Goal: Task Accomplishment & Management: Use online tool/utility

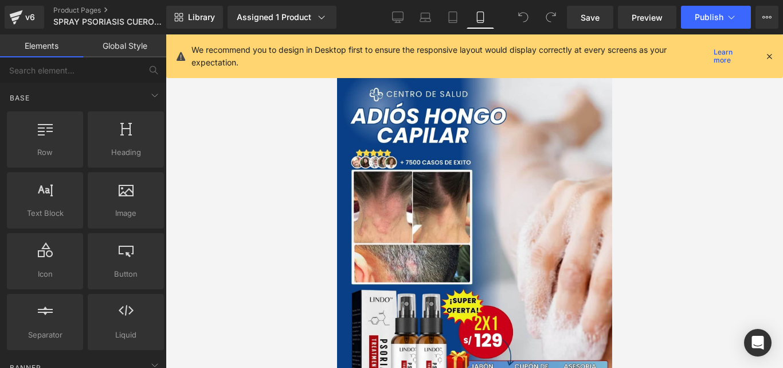
click at [764, 55] on icon at bounding box center [769, 56] width 10 height 10
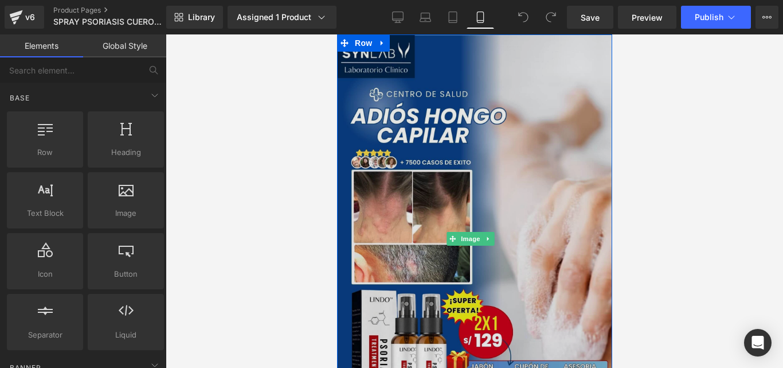
scroll to position [69, 0]
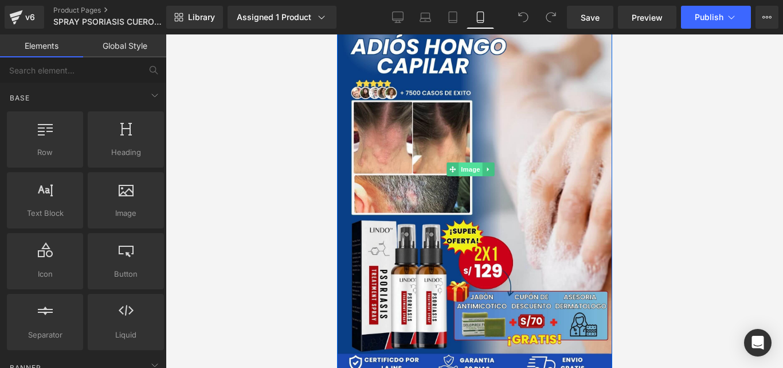
click at [467, 162] on span "Image" at bounding box center [470, 169] width 24 height 14
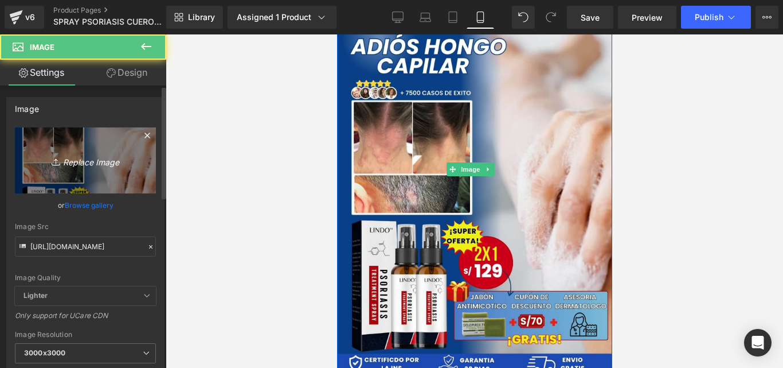
click at [154, 150] on div "https://cdn.shopify.com/s/files/1/0714/8539/1005/files/LANDING_PAGES_10_1_3000x…" at bounding box center [85, 275] width 157 height 297
click at [131, 155] on link "Replace Image" at bounding box center [85, 160] width 141 height 66
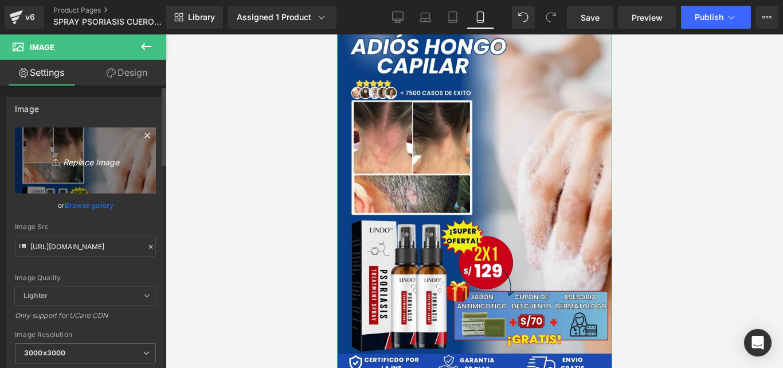
type input "C:\fakepath\LANDING PAGES (12) (1).jpg"
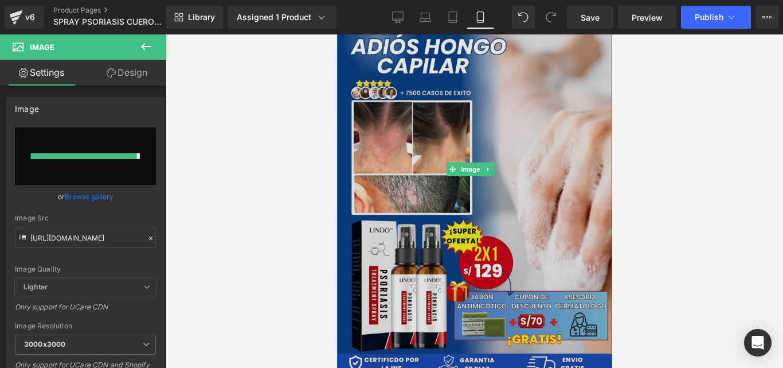
type input "https://ucarecdn.com/f1966000-b6fd-437a-a0a1-c3e15b477e29/-/format/auto/-/previ…"
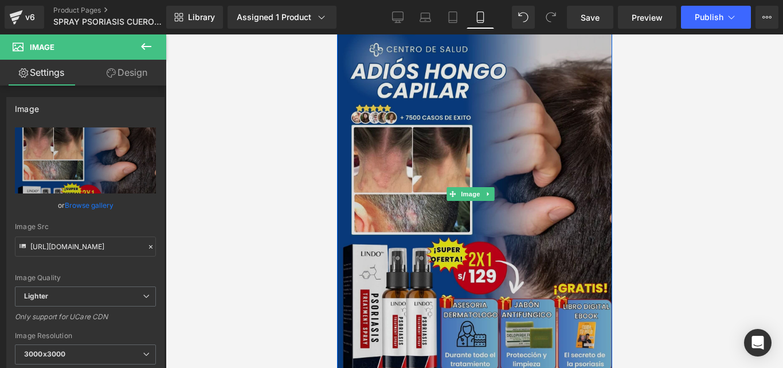
scroll to position [44, 0]
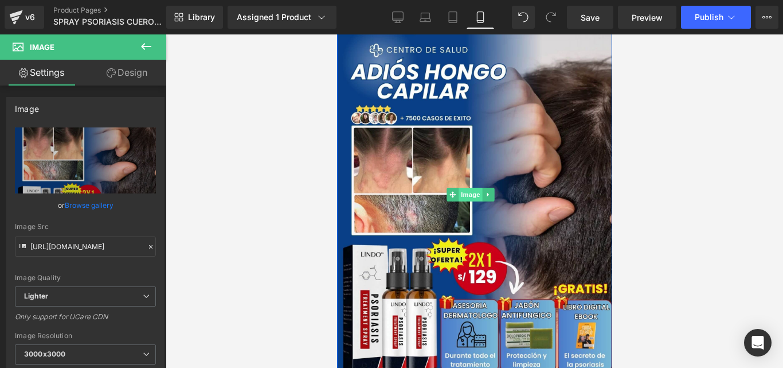
click at [471, 189] on span "Image" at bounding box center [470, 194] width 24 height 14
click at [147, 244] on icon at bounding box center [151, 247] width 8 height 8
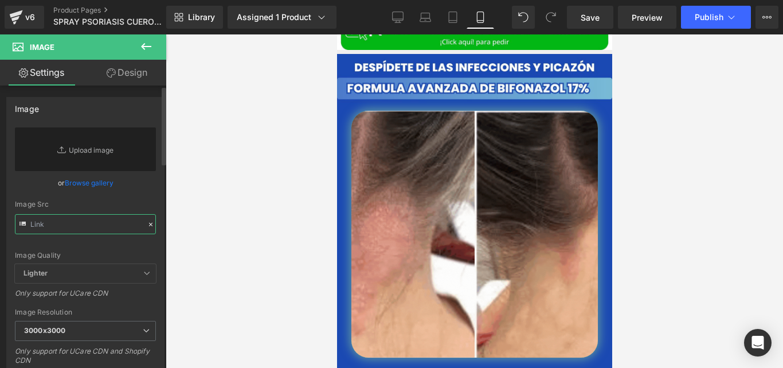
click at [114, 225] on input "text" at bounding box center [85, 224] width 141 height 20
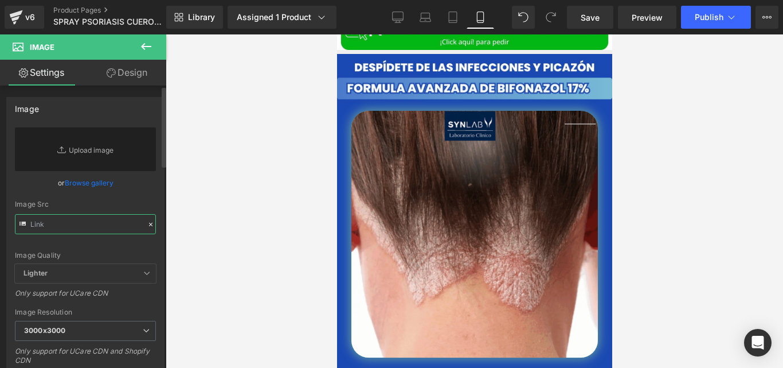
paste input "https://cdn.shopify.com/s/files/1/0714/8539/1005/files/LANDING_PAGES_13_1.jpg?v…"
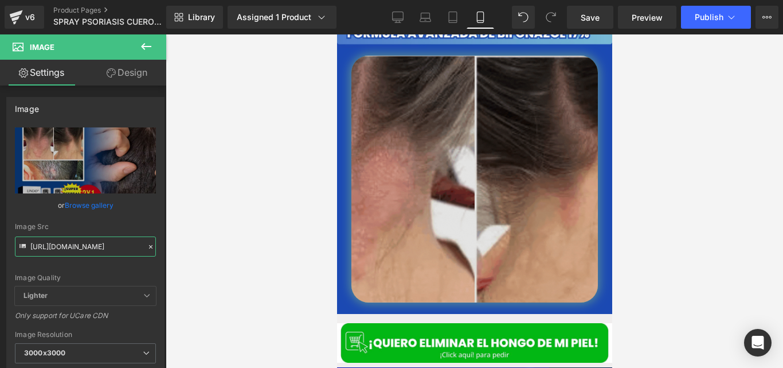
scroll to position [491, 0]
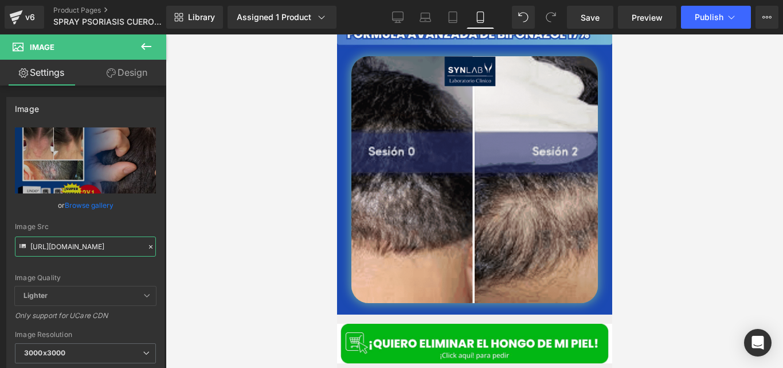
type input "https://cdn.shopify.com/s/files/1/0714/8539/1005/files/LANDING_PAGES_13_1_3000x…"
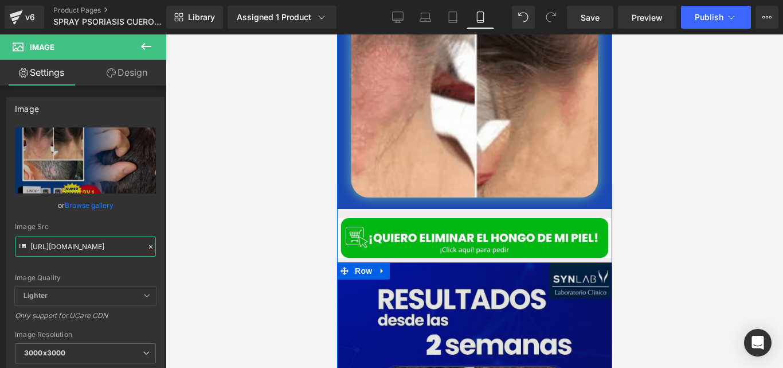
scroll to position [566, 0]
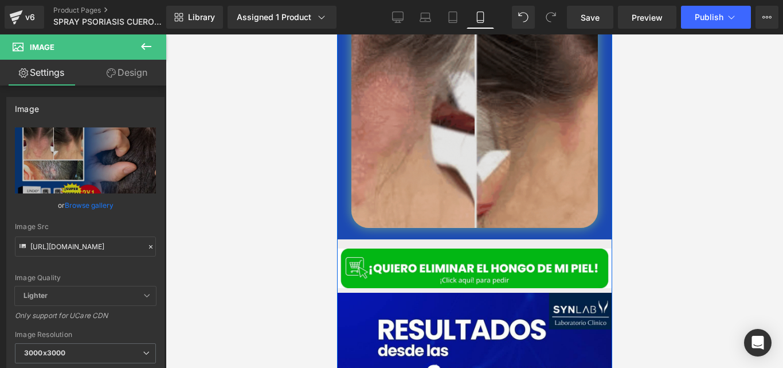
click at [509, 135] on img at bounding box center [474, 104] width 247 height 247
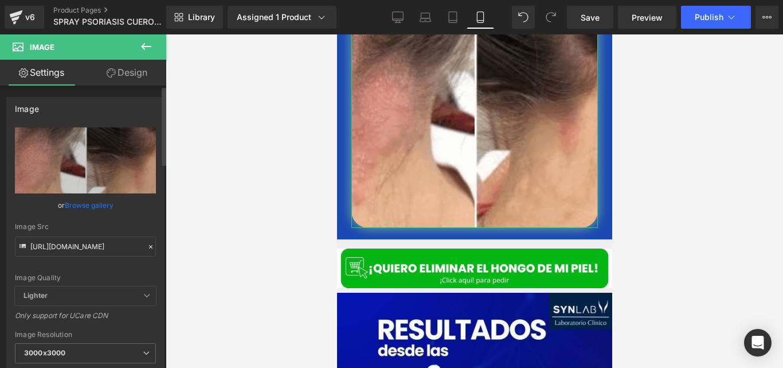
click at [147, 248] on icon at bounding box center [151, 247] width 8 height 8
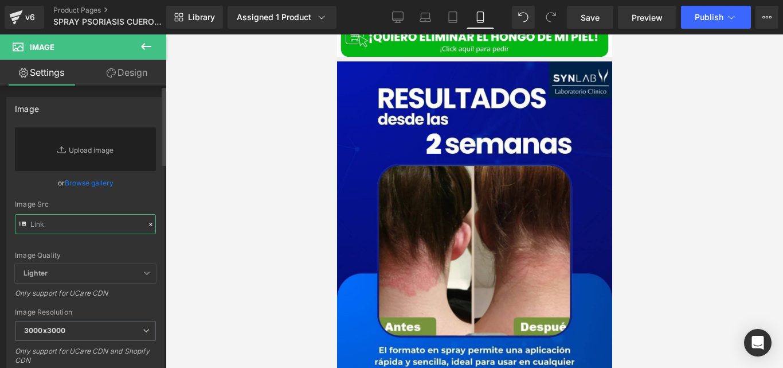
click at [104, 225] on input "text" at bounding box center [85, 224] width 141 height 20
paste input "https://cdn.shopify.com/s/files/1/0714/8539/1005/files/CUERO_CABELLUDO_1.gif?v=…"
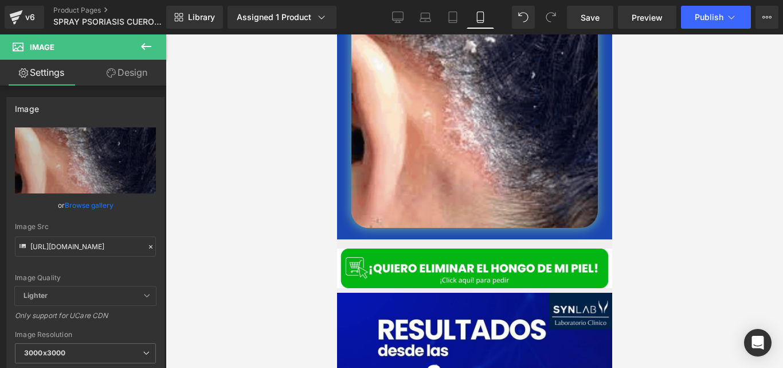
scroll to position [0, 0]
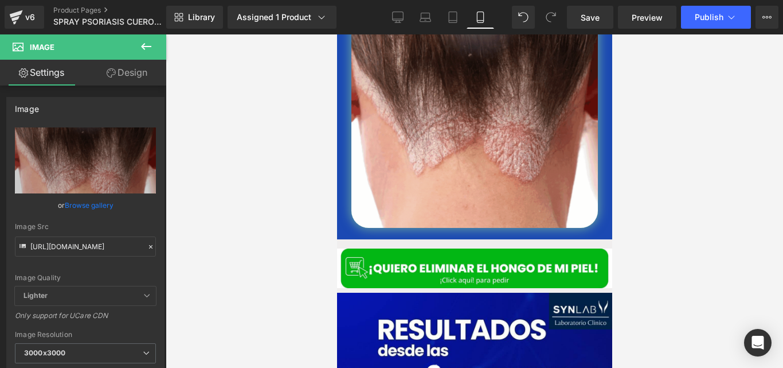
type input "https://cdn.shopify.com/s/files/1/0714/8539/1005/files/CUERO_CABELLUDO_1_3000x3…"
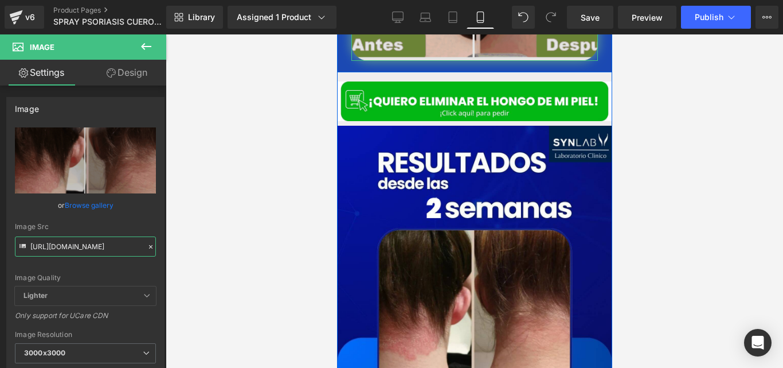
scroll to position [758, 0]
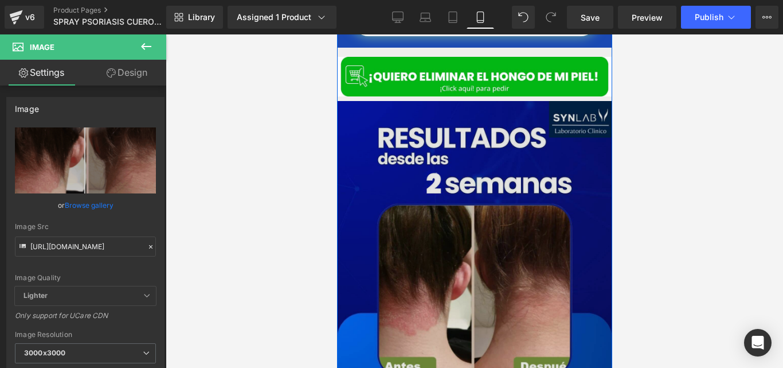
click at [465, 217] on img at bounding box center [474, 319] width 275 height 436
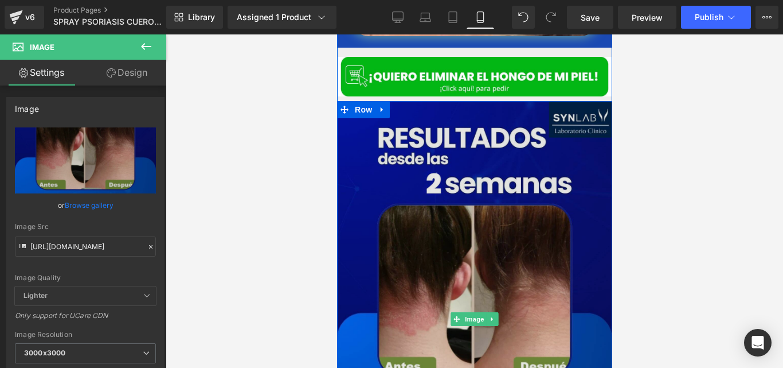
click at [482, 178] on img at bounding box center [474, 319] width 275 height 436
click at [483, 177] on img at bounding box center [474, 319] width 275 height 436
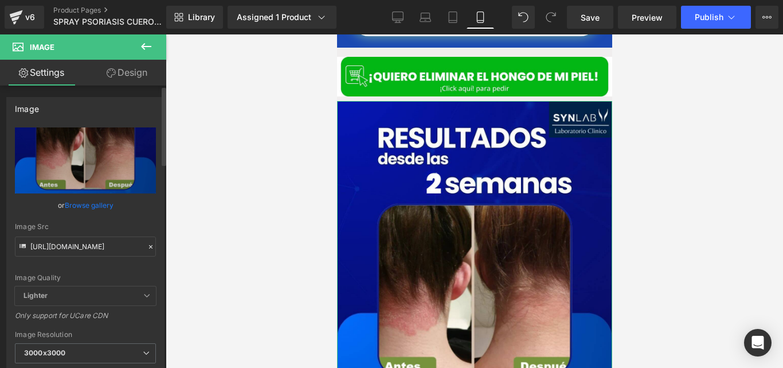
click at [147, 243] on icon at bounding box center [151, 247] width 8 height 8
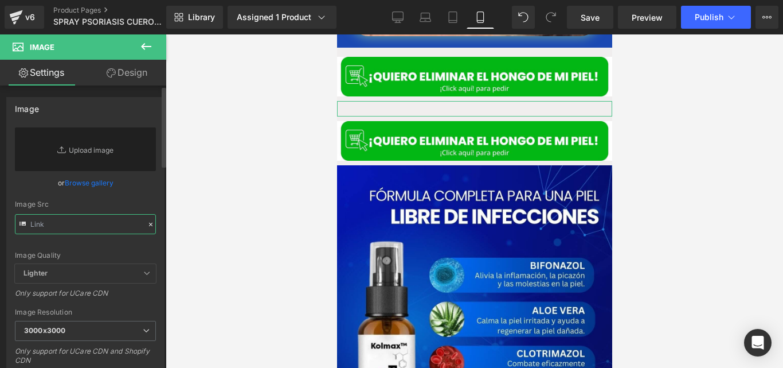
click at [92, 222] on input "text" at bounding box center [85, 224] width 141 height 20
paste input "https://cdn.shopify.com/s/files/1/0714/8539/1005/files/PSORIASIS_RESULTADOS_2_S…"
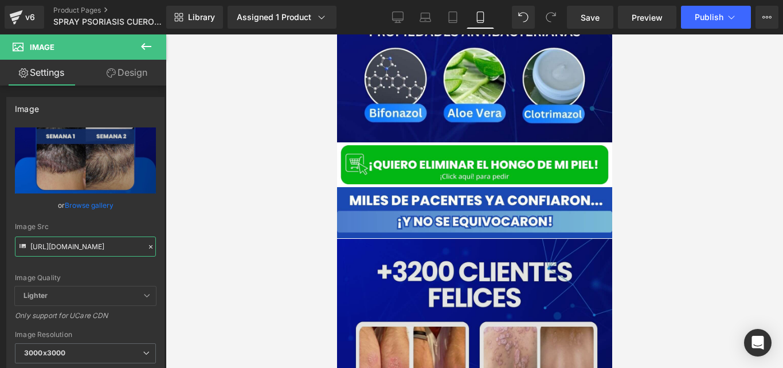
scroll to position [3284, 0]
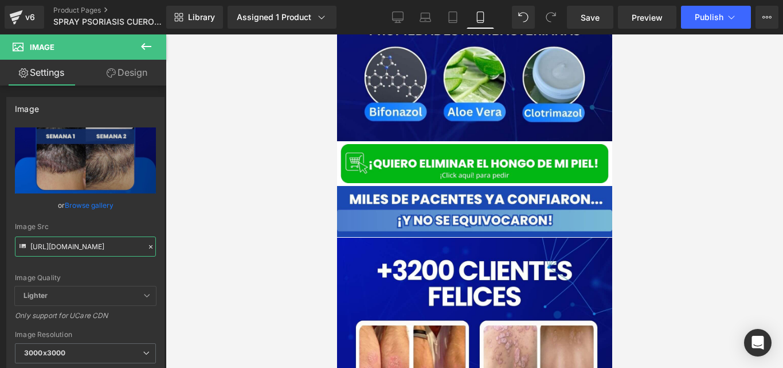
type input "https://cdn.shopify.com/s/files/1/0714/8539/1005/files/PSORIASIS_RESULTADOS_2_S…"
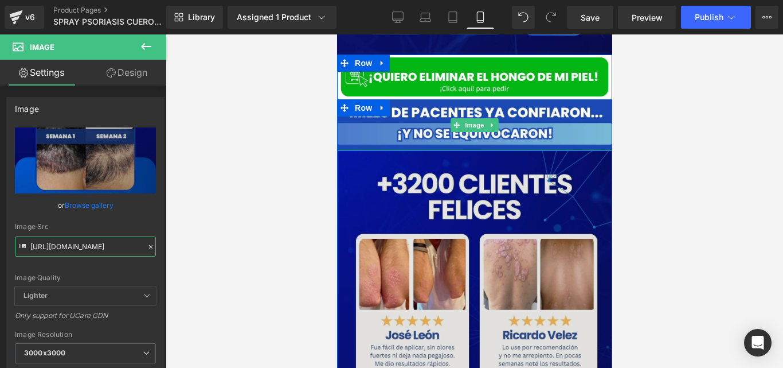
scroll to position [3383, 0]
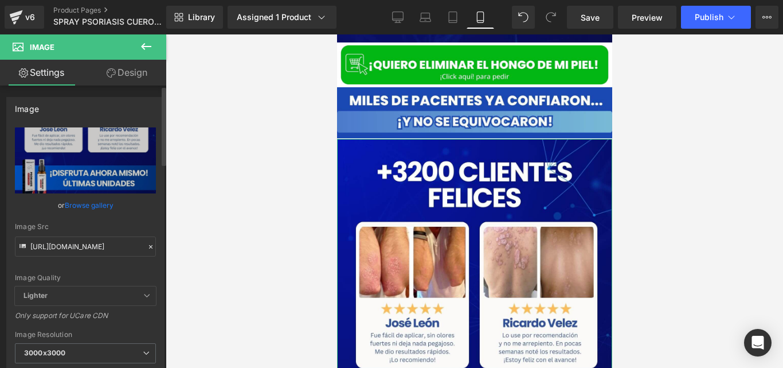
click at [147, 249] on icon at bounding box center [151, 247] width 8 height 8
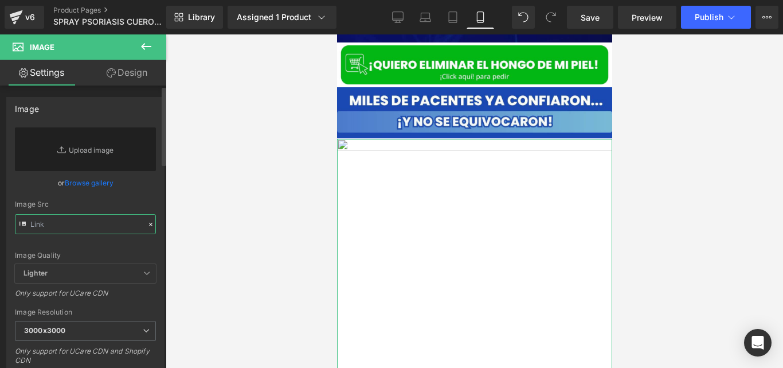
click at [104, 221] on input "text" at bounding box center [85, 224] width 141 height 20
paste input "https://cdn.shopify.com/s/files/1/0714/8539/1005/files/Diseno_sin_titulo_10_1.j…"
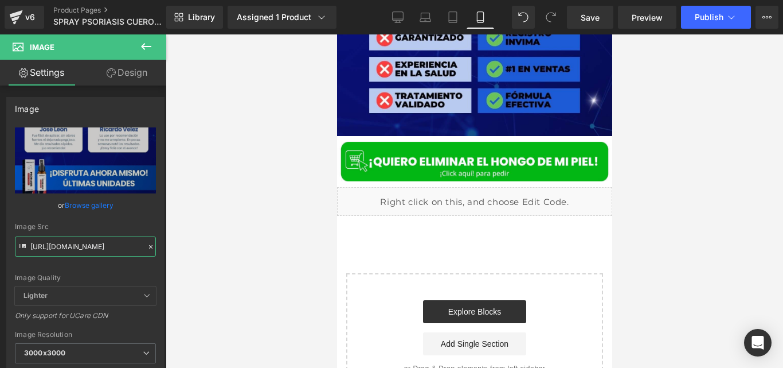
scroll to position [4719, 0]
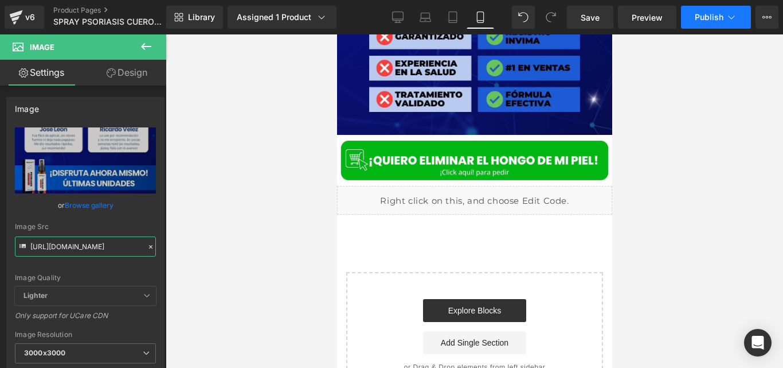
type input "https://cdn.shopify.com/s/files/1/0714/8539/1005/files/Diseno_sin_titulo_10_1_3…"
click at [691, 18] on button "Publish" at bounding box center [716, 17] width 70 height 23
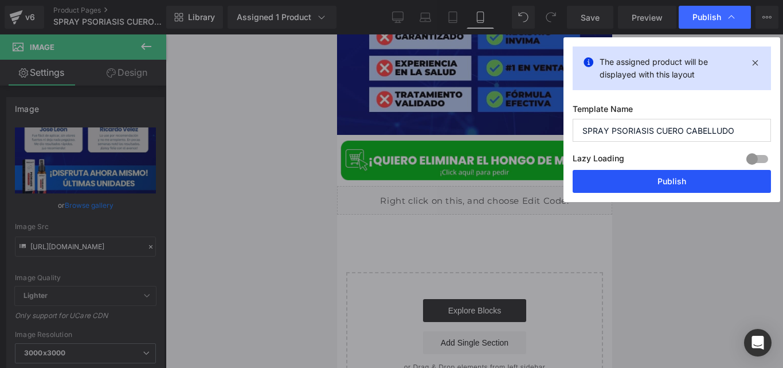
click at [599, 174] on button "Publish" at bounding box center [672, 181] width 198 height 23
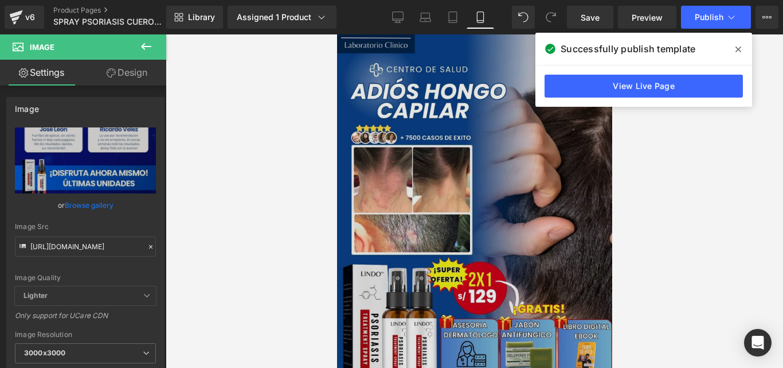
scroll to position [30, 0]
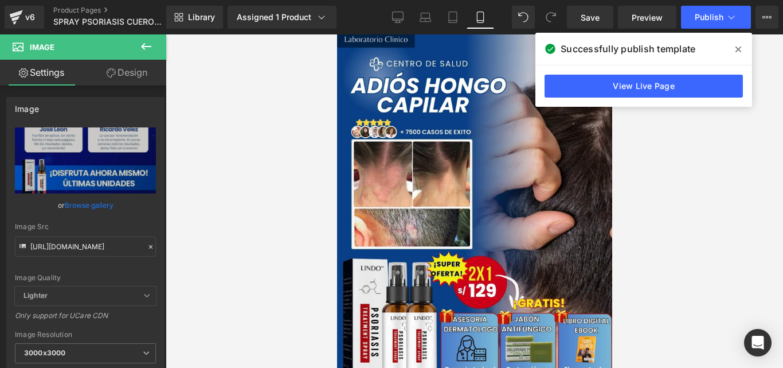
click at [734, 52] on span at bounding box center [738, 49] width 18 height 18
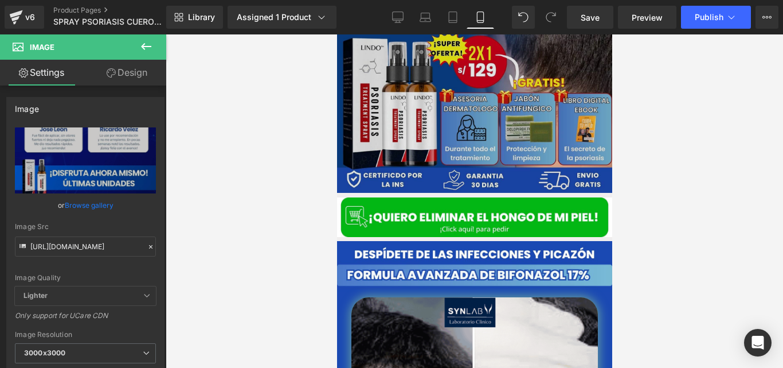
scroll to position [0, 0]
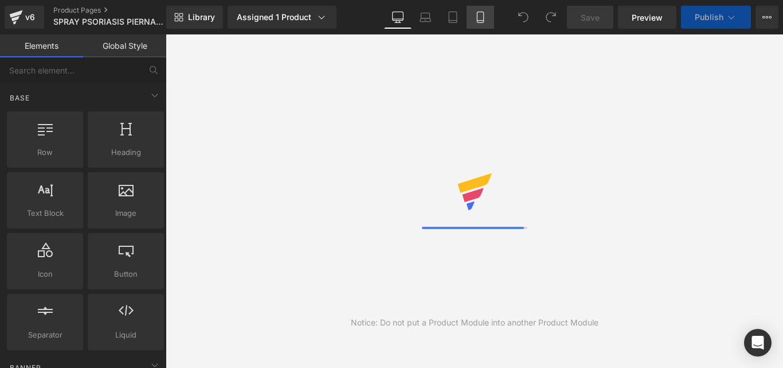
click at [480, 10] on link "Mobile" at bounding box center [481, 17] width 28 height 23
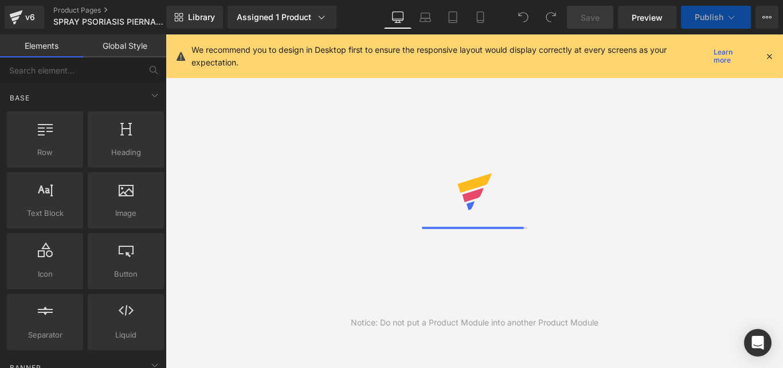
click at [769, 60] on icon at bounding box center [769, 56] width 10 height 10
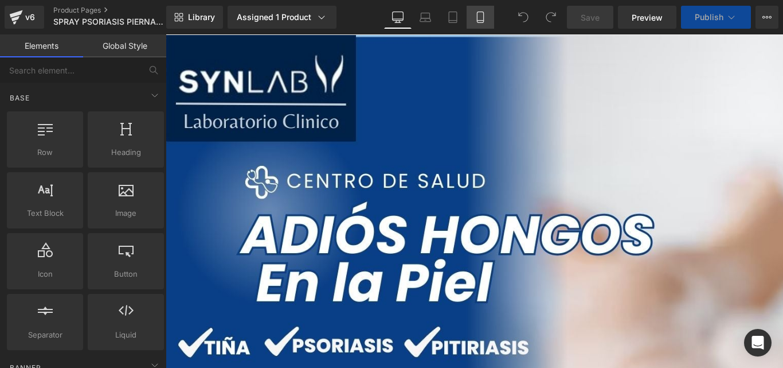
click at [478, 11] on icon at bounding box center [480, 16] width 11 height 11
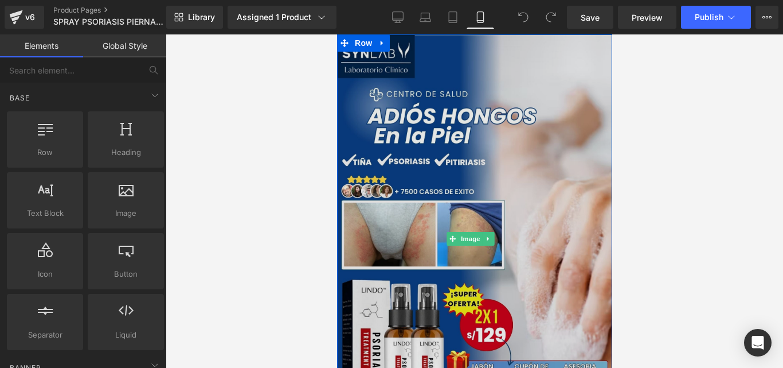
click at [482, 149] on img at bounding box center [474, 238] width 275 height 409
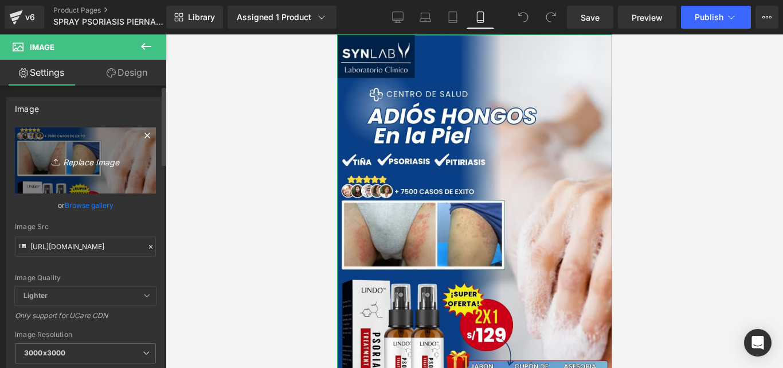
click at [68, 155] on icon "Replace Image" at bounding box center [86, 160] width 92 height 14
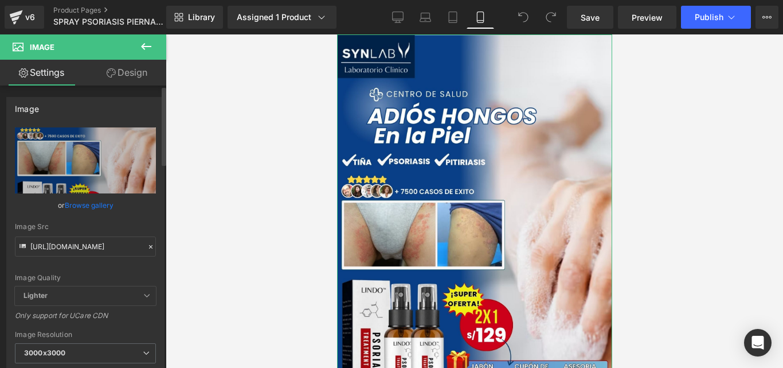
click at [147, 247] on icon at bounding box center [151, 247] width 8 height 8
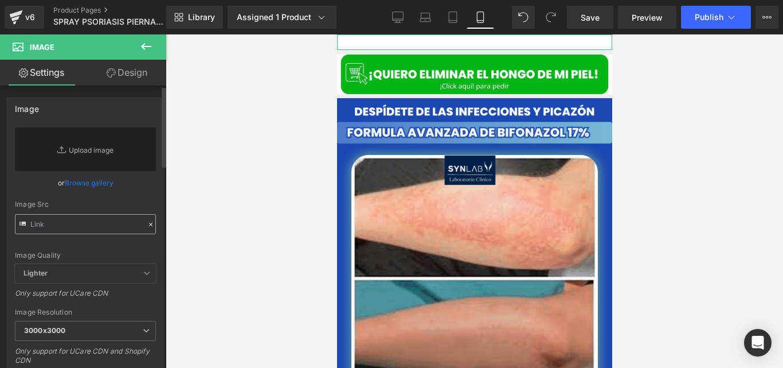
type input "https://cdn.shopify.com/s/files/1/0714/8539/1005/files/LANDING_PAGES_6_3000x300…"
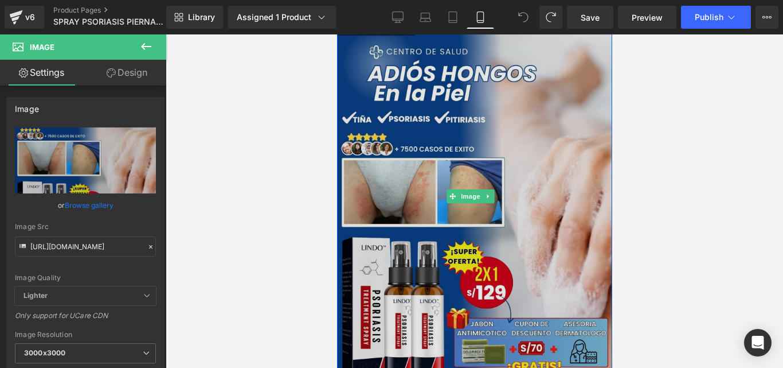
scroll to position [72, 0]
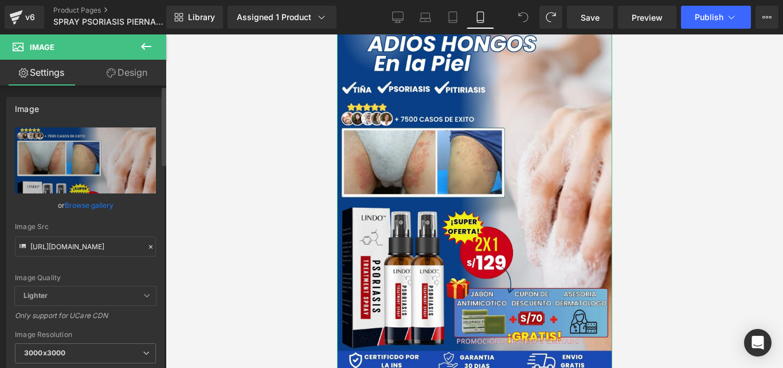
click at [147, 245] on icon at bounding box center [151, 247] width 8 height 8
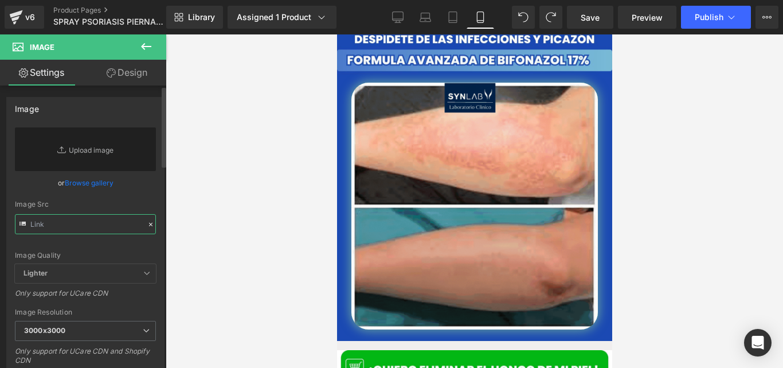
click at [95, 220] on input "text" at bounding box center [85, 224] width 141 height 20
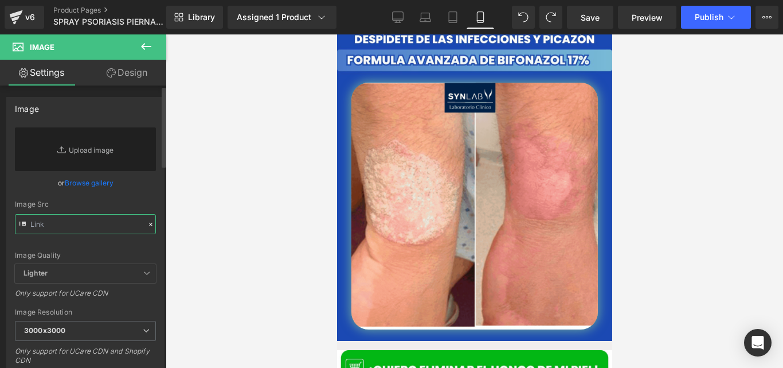
paste input "https://cdn.shopify.com/s/files/1/0714/8539/1005/files/LANDING_PAGES_14_1.jpg?v…"
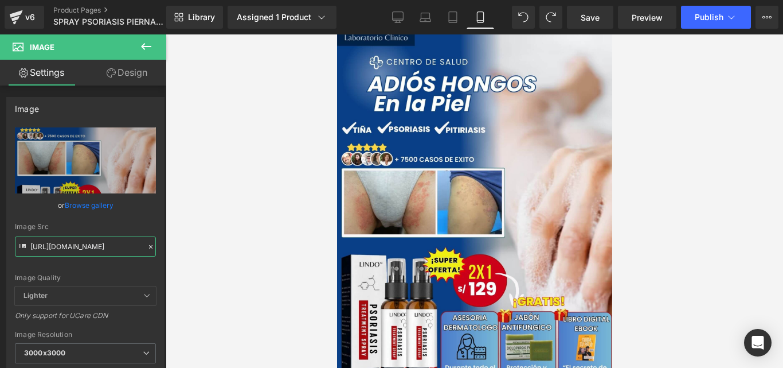
scroll to position [27, 0]
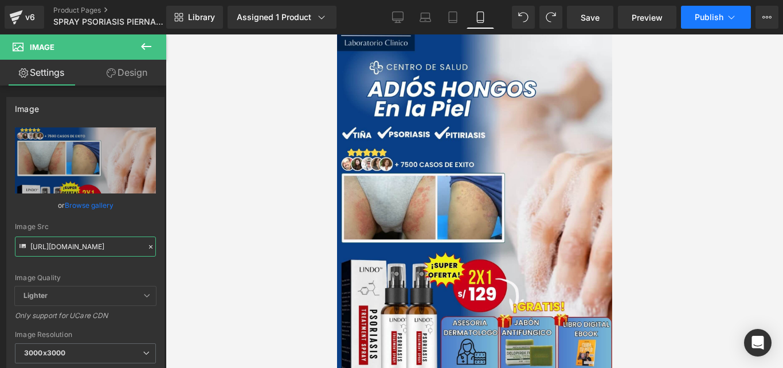
type input "[URL][DOMAIN_NAME]"
click at [693, 10] on button "Publish" at bounding box center [716, 17] width 70 height 23
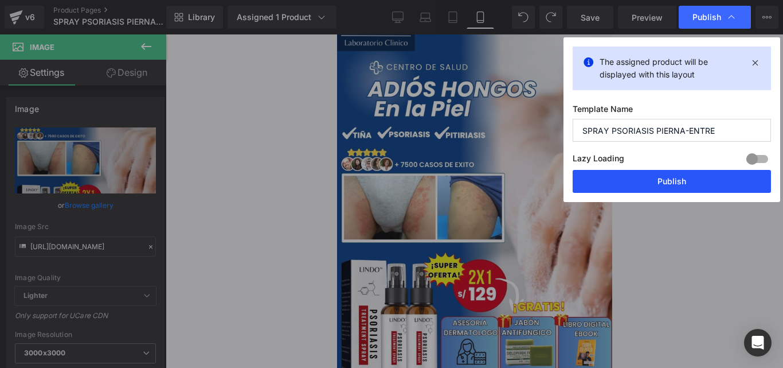
click at [616, 182] on button "Publish" at bounding box center [672, 181] width 198 height 23
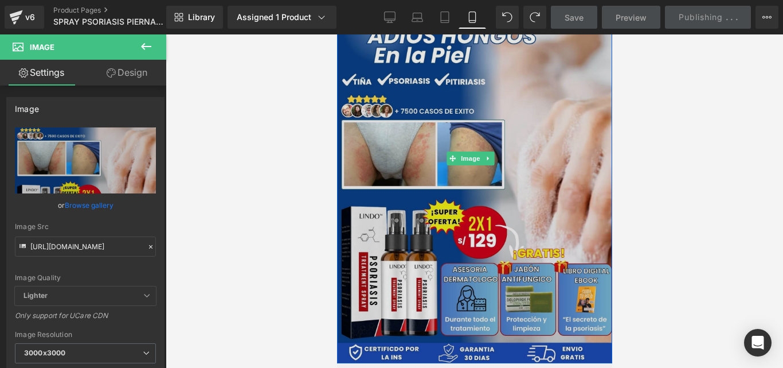
scroll to position [103, 0]
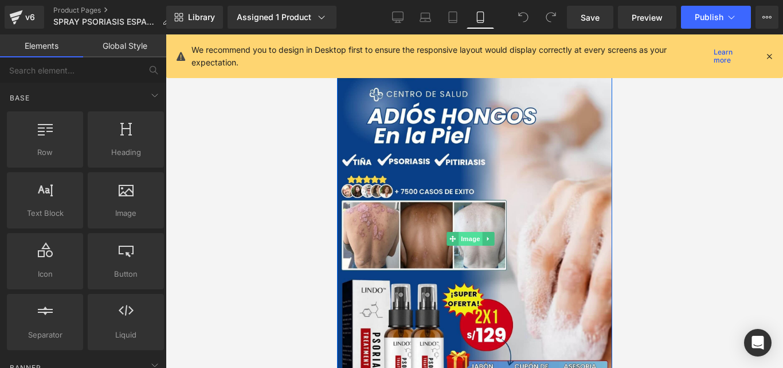
click at [467, 232] on span "Image" at bounding box center [470, 239] width 24 height 14
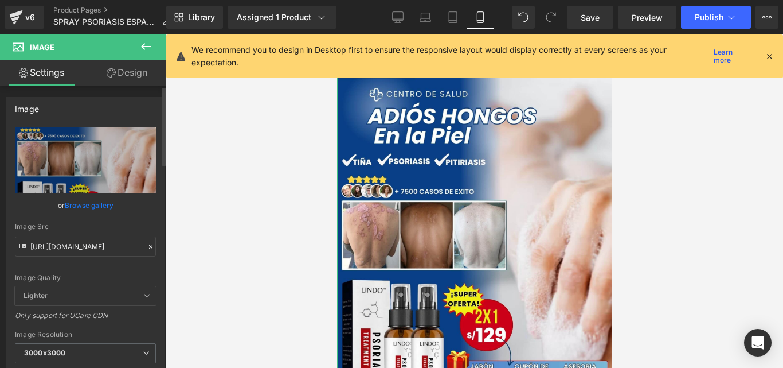
click at [147, 249] on icon at bounding box center [151, 247] width 8 height 8
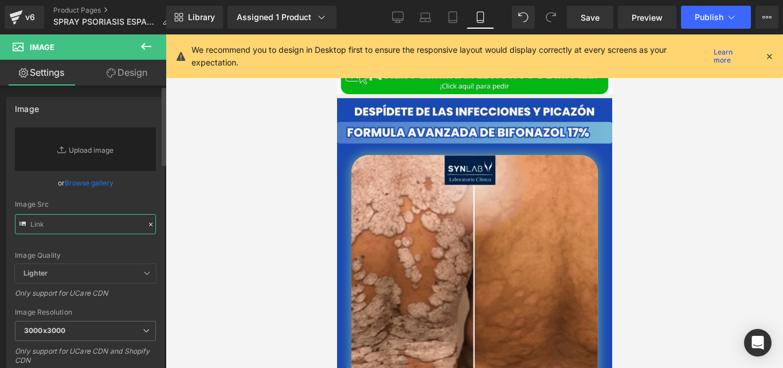
click at [110, 218] on input "text" at bounding box center [85, 224] width 141 height 20
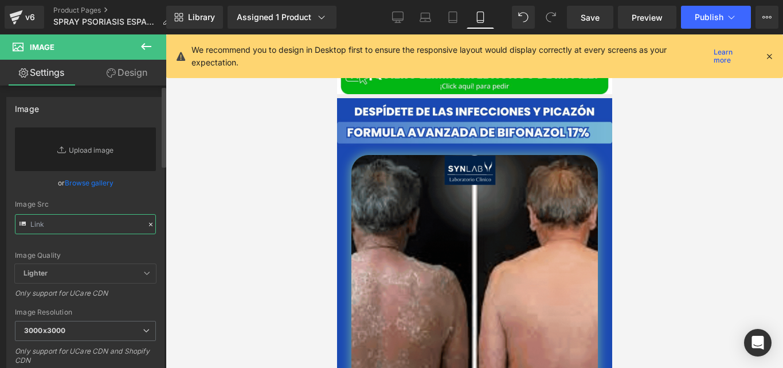
paste input "[URL][DOMAIN_NAME]"
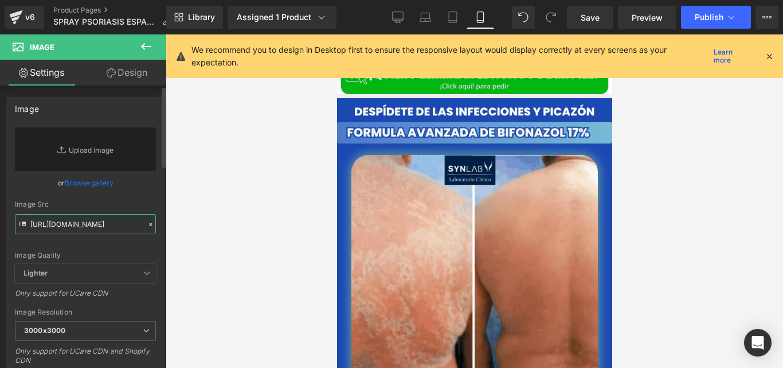
scroll to position [0, 209]
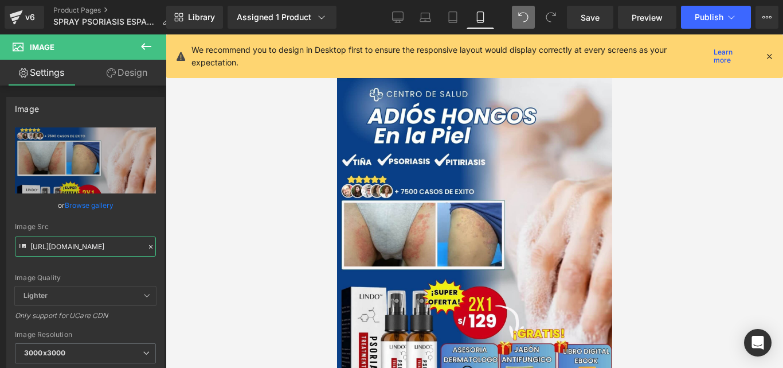
type input "[URL][DOMAIN_NAME]"
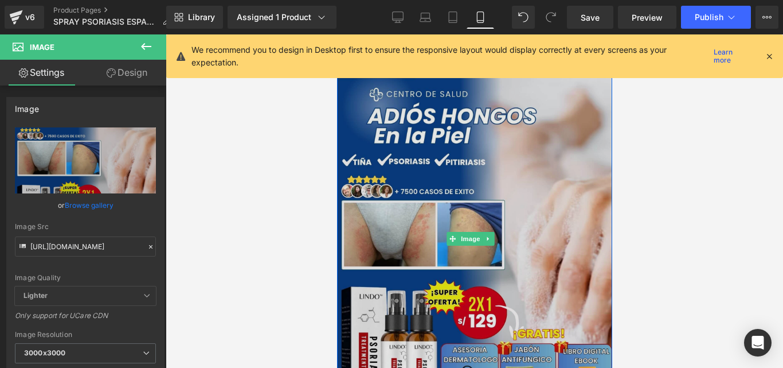
click at [477, 183] on img at bounding box center [474, 238] width 275 height 409
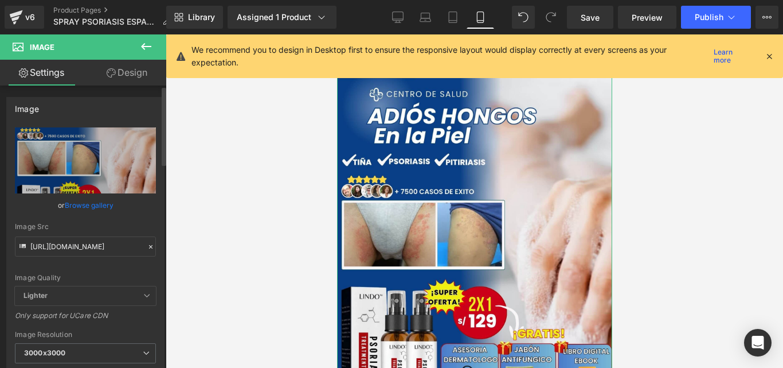
click at [150, 247] on icon at bounding box center [151, 247] width 8 height 8
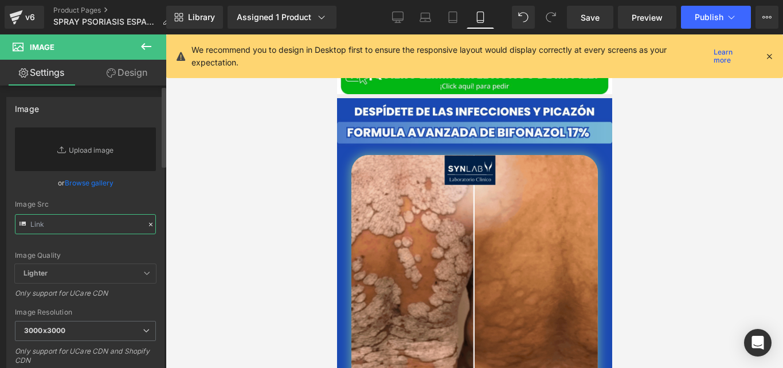
click at [99, 220] on input "text" at bounding box center [85, 224] width 141 height 20
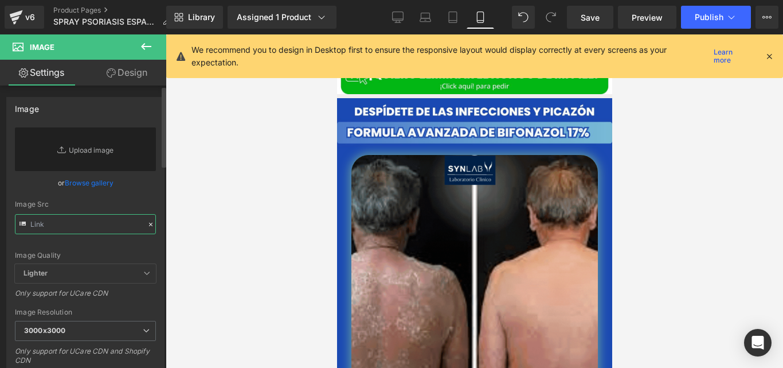
paste input "[URL][DOMAIN_NAME]"
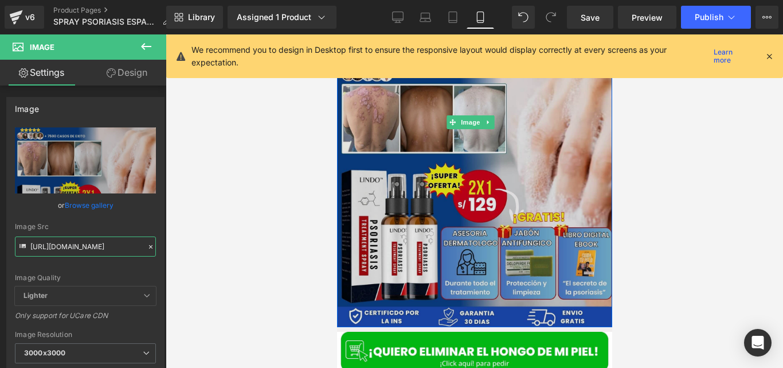
scroll to position [139, 0]
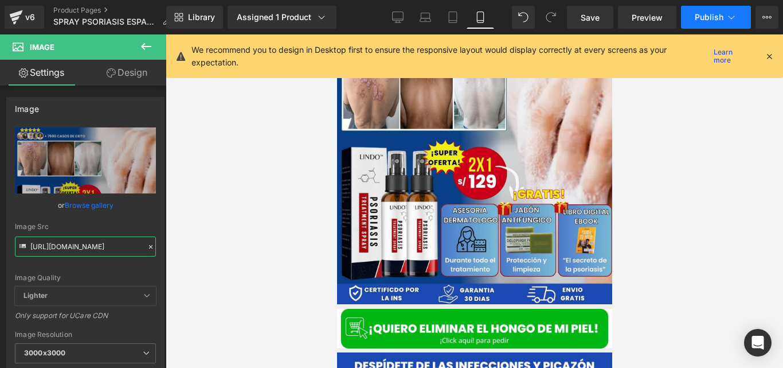
type input "[URL][DOMAIN_NAME]"
click at [701, 15] on span "Publish" at bounding box center [709, 17] width 29 height 9
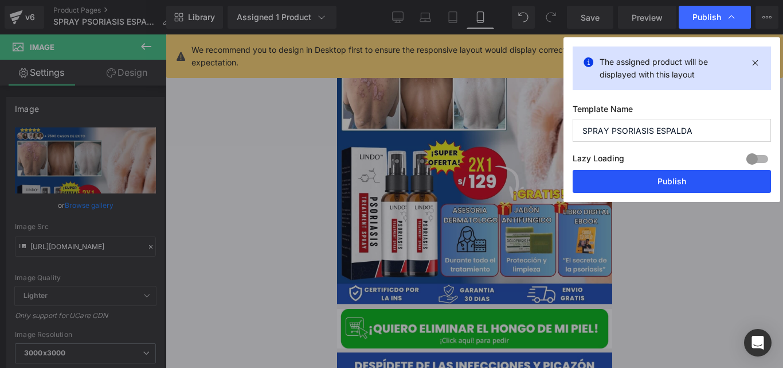
click at [609, 187] on button "Publish" at bounding box center [672, 181] width 198 height 23
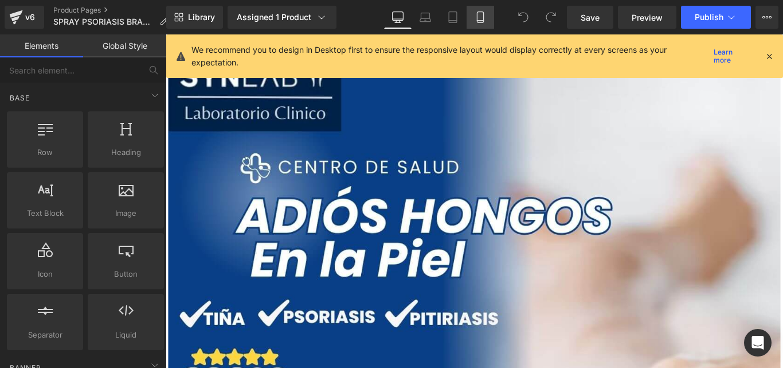
click at [486, 18] on icon at bounding box center [480, 16] width 11 height 11
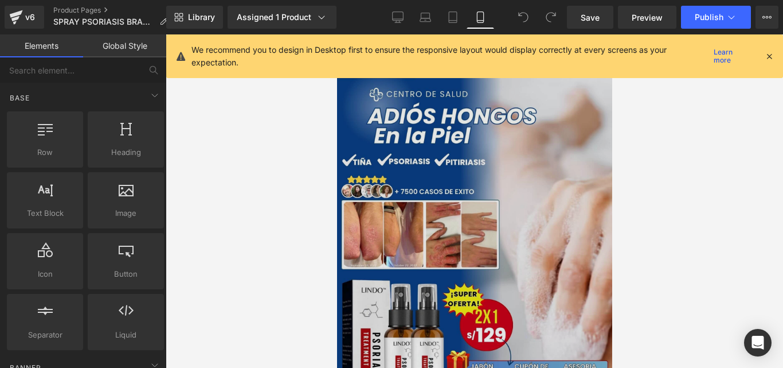
click at [463, 204] on img at bounding box center [474, 238] width 275 height 409
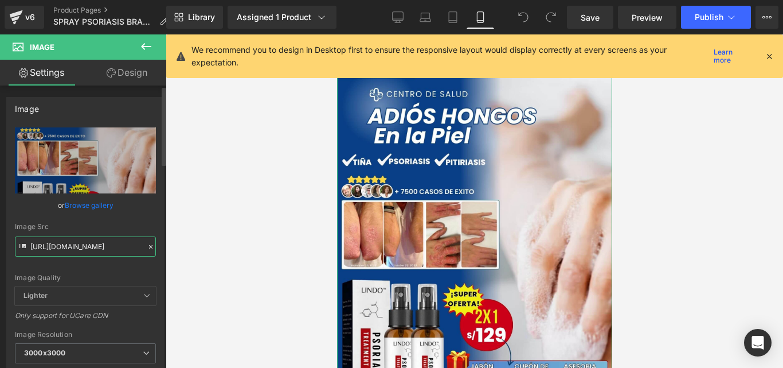
click at [147, 238] on input "https://cdn.shopify.com/s/files/1/0714/8539/1005/files/LANDING_PAGES_3_1_3000x3…" at bounding box center [85, 246] width 141 height 20
click at [146, 240] on input "https://cdn.shopify.com/s/files/1/0714/8539/1005/files/LANDING_PAGES_3_1_3000x3…" at bounding box center [85, 246] width 141 height 20
click at [147, 243] on icon at bounding box center [151, 247] width 8 height 8
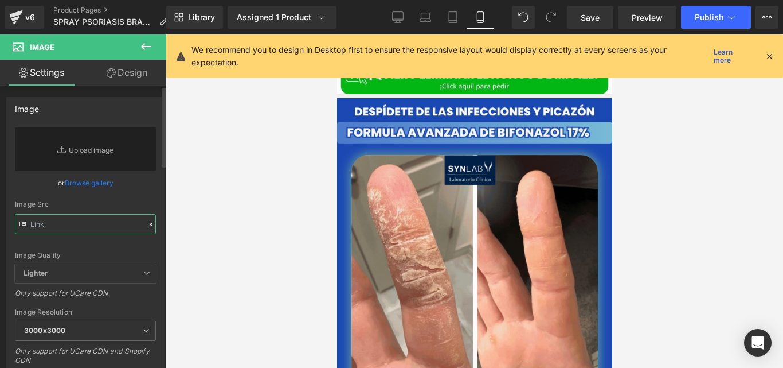
click at [96, 232] on input "text" at bounding box center [85, 224] width 141 height 20
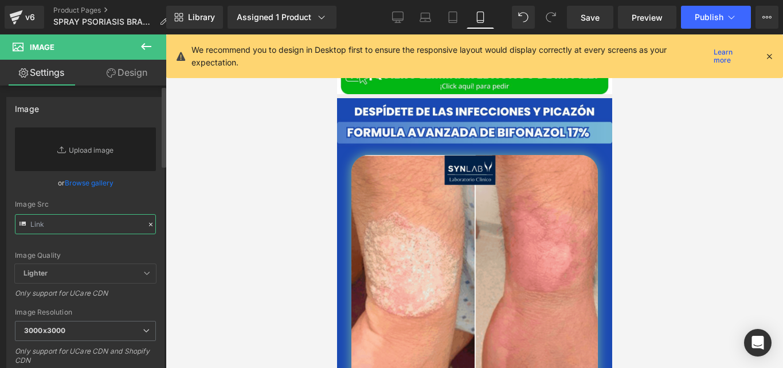
paste input "https://cdn.shopify.com/s/files/1/0714/8539/1005/files/LANDING_PAGES_16_1.jpg?v…"
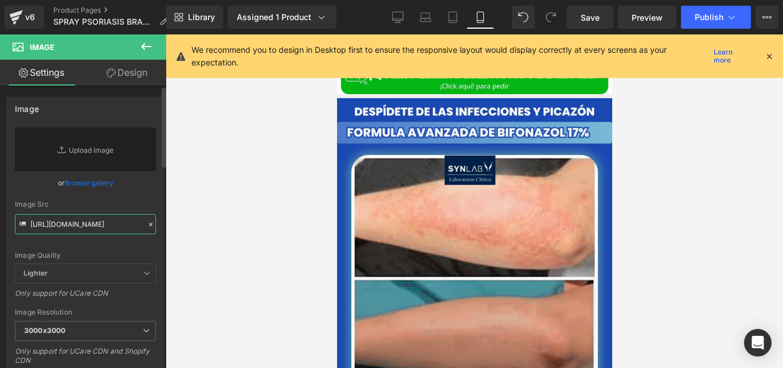
scroll to position [0, 209]
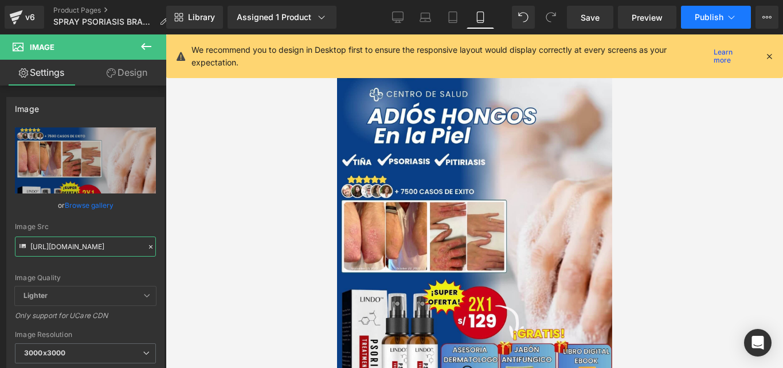
type input "https://cdn.shopify.com/s/files/1/0714/8539/1005/files/LANDING_PAGES_16_1_3000x…"
click at [710, 20] on span "Publish" at bounding box center [709, 17] width 29 height 9
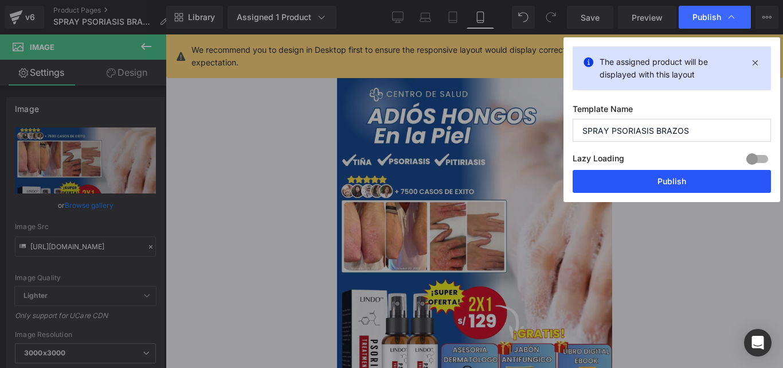
click at [611, 185] on button "Publish" at bounding box center [672, 181] width 198 height 23
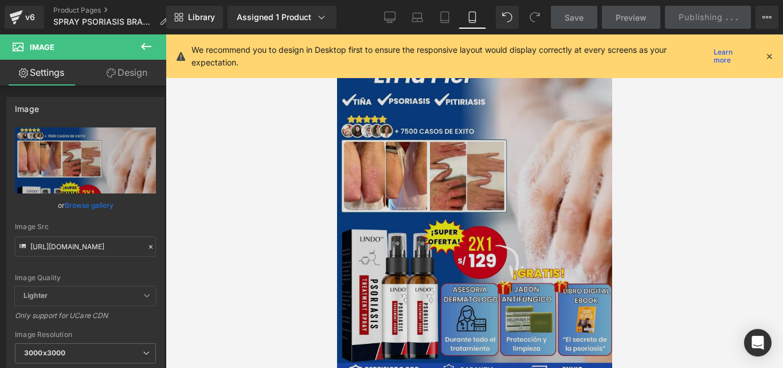
scroll to position [4, 0]
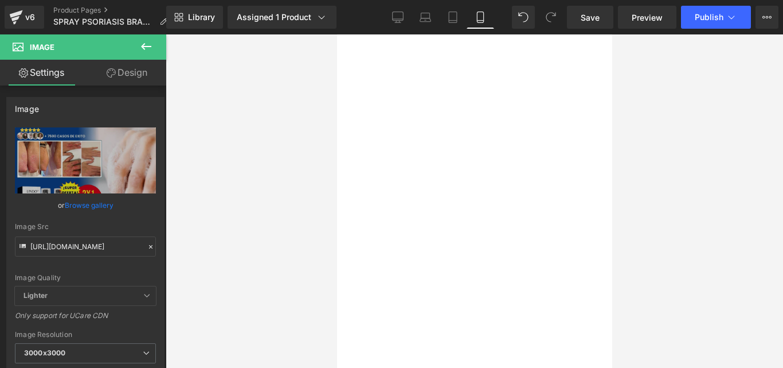
type input "https://cdn.shopify.com/s/files/1/0714/8539/1005/files/LANDING_PAGES_16_1_3000x…"
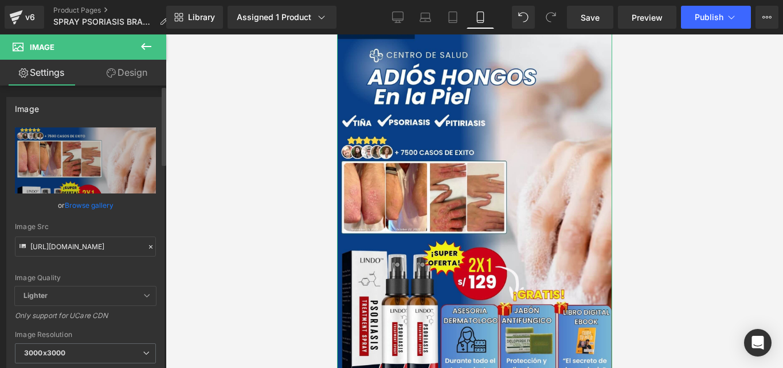
click at [153, 247] on div "https://cdn.shopify.com/s/files/1/0714/8539/1005/files/LANDING_PAGES_16_1_3000x…" at bounding box center [85, 275] width 157 height 297
click at [147, 247] on icon at bounding box center [151, 247] width 8 height 8
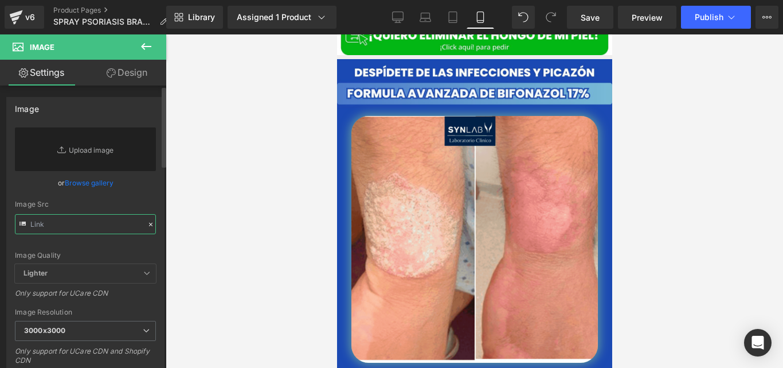
click at [110, 225] on input "text" at bounding box center [85, 224] width 141 height 20
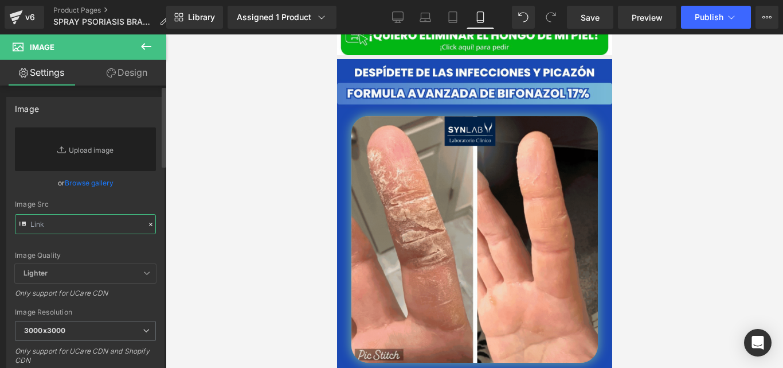
paste input "https://cdn.shopify.com/s/files/1/0714/8539/1005/files/LANDING_PAGES_17_1.jpg?v…"
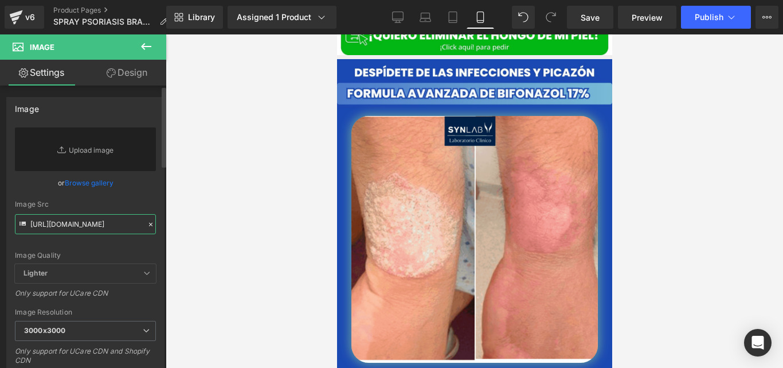
scroll to position [0, 208]
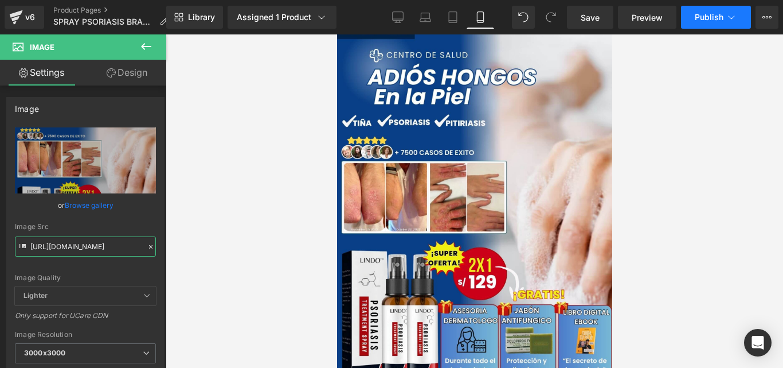
type input "https://cdn.shopify.com/s/files/1/0714/8539/1005/files/LANDING_PAGES_17_1_3000x…"
click at [702, 13] on span "Publish" at bounding box center [709, 17] width 29 height 9
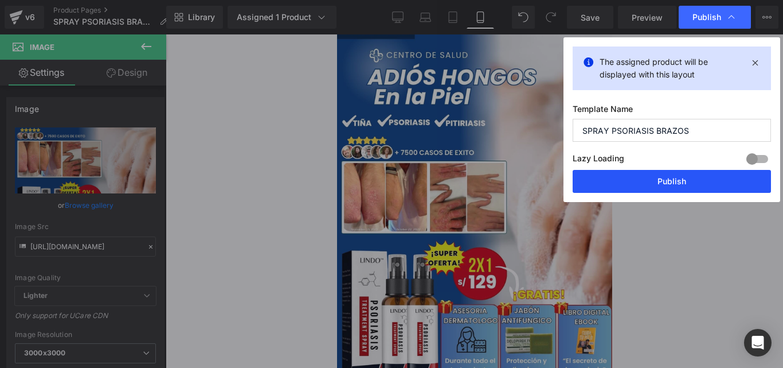
click at [644, 185] on button "Publish" at bounding box center [672, 181] width 198 height 23
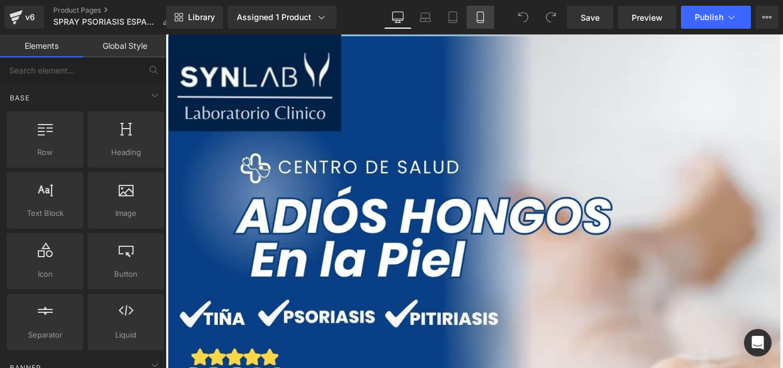
click at [480, 15] on icon at bounding box center [480, 16] width 11 height 11
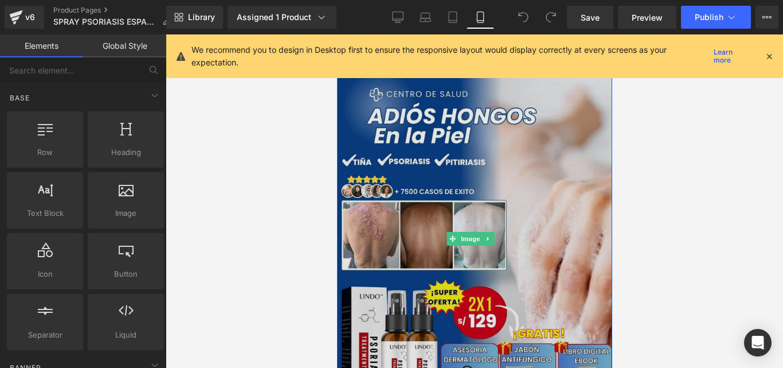
click at [420, 219] on img at bounding box center [474, 238] width 275 height 409
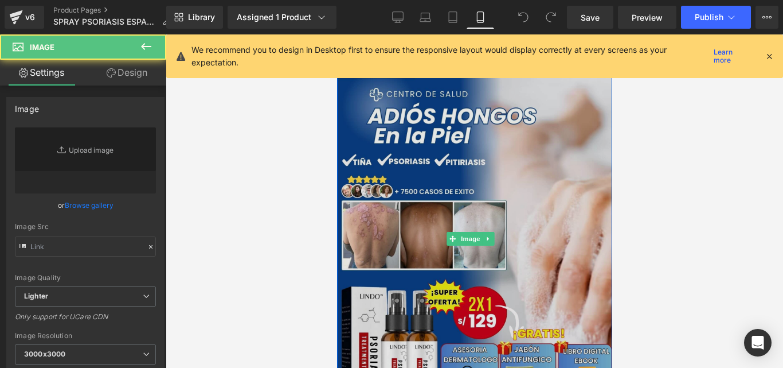
type input "https://cdn.shopify.com/s/files/1/0714/8539/1005/files/LANDING_PAGES_15_1_3000x…"
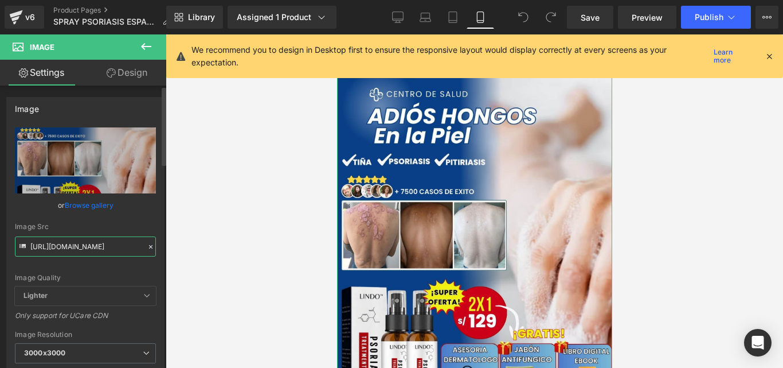
click at [142, 241] on input "https://cdn.shopify.com/s/files/1/0714/8539/1005/files/LANDING_PAGES_15_1_3000x…" at bounding box center [85, 246] width 141 height 20
click at [149, 243] on icon at bounding box center [151, 247] width 8 height 8
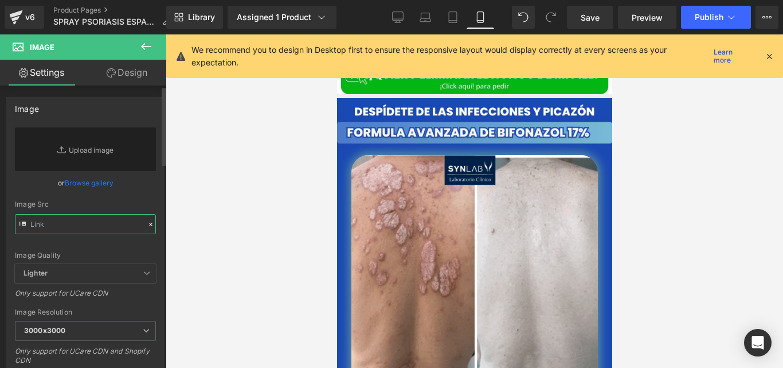
click at [95, 220] on input "text" at bounding box center [85, 224] width 141 height 20
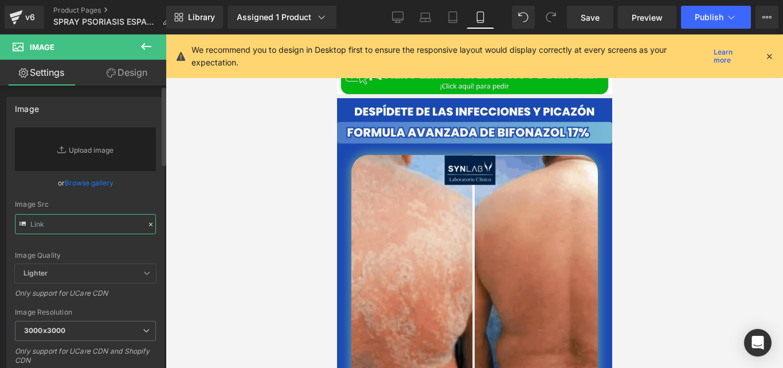
paste input "https://cdn.shopify.com/s/files/1/0714/8539/1005/files/LANDING_PAGES_18_1.jpg?v…"
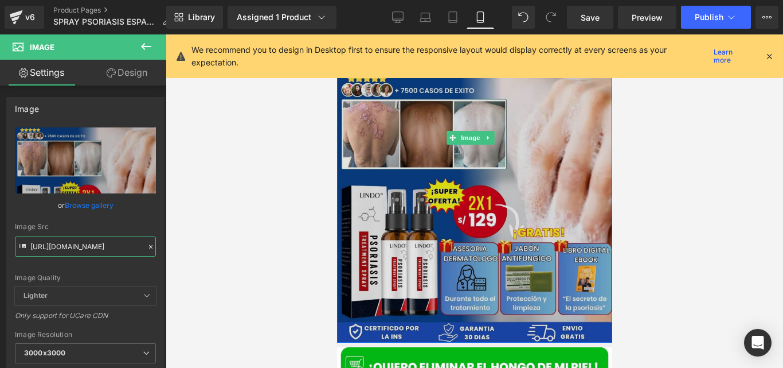
scroll to position [107, 0]
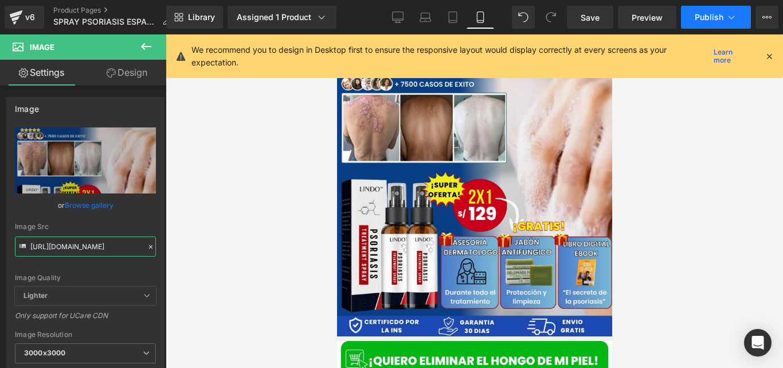
type input "https://cdn.shopify.com/s/files/1/0714/8539/1005/files/LANDING_PAGES_18_1_3000x…"
click at [693, 22] on button "Publish" at bounding box center [716, 17] width 70 height 23
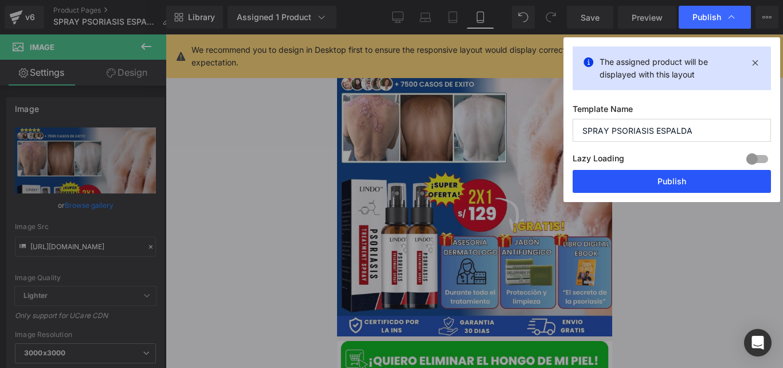
click at [642, 187] on button "Publish" at bounding box center [672, 181] width 198 height 23
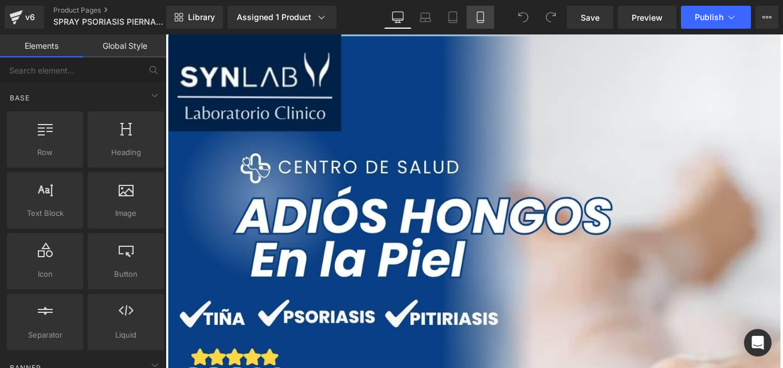
click at [477, 13] on icon at bounding box center [480, 16] width 11 height 11
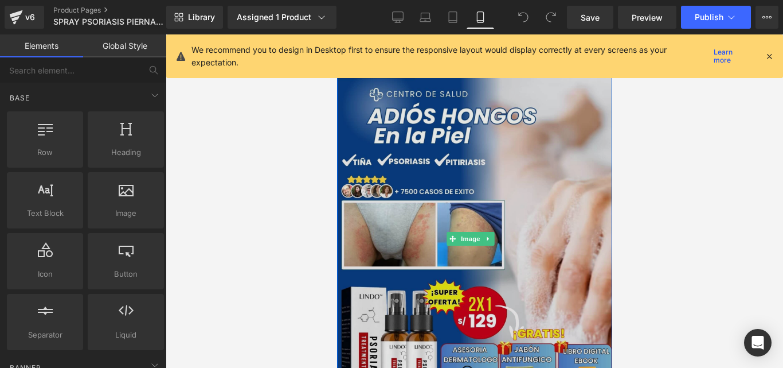
click at [469, 179] on img at bounding box center [474, 238] width 275 height 409
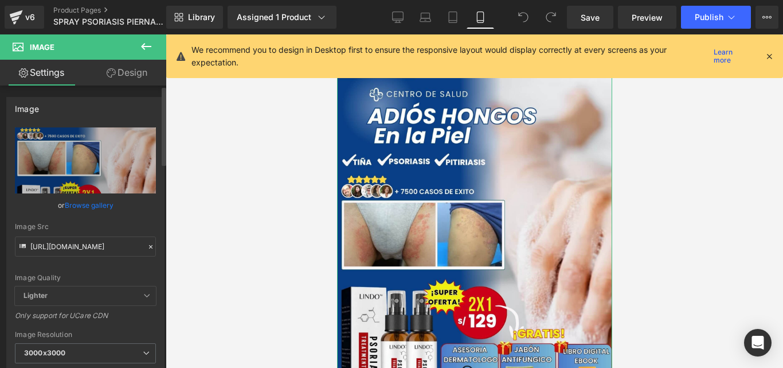
click at [147, 248] on icon at bounding box center [151, 247] width 8 height 8
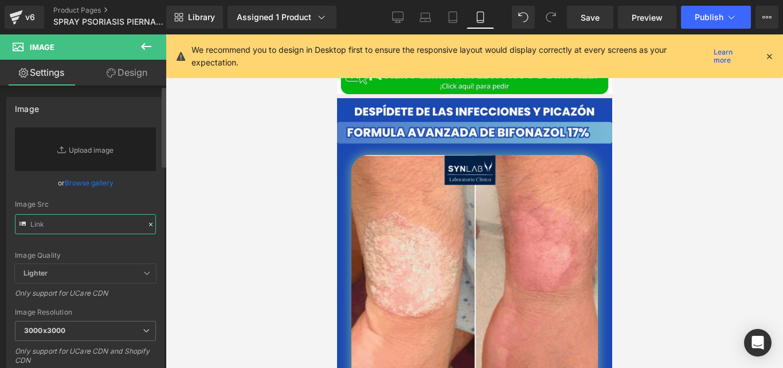
click at [92, 224] on input "text" at bounding box center [85, 224] width 141 height 20
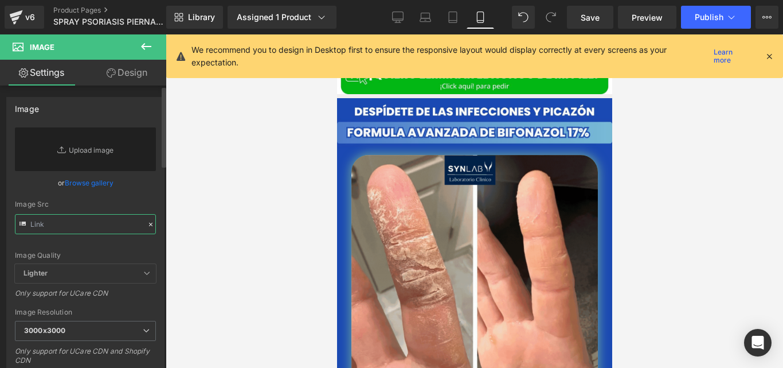
paste input "https://cdn.shopify.com/s/files/1/0714/8539/1005/files/LANDING_PAGES_19.jpg?v=1…"
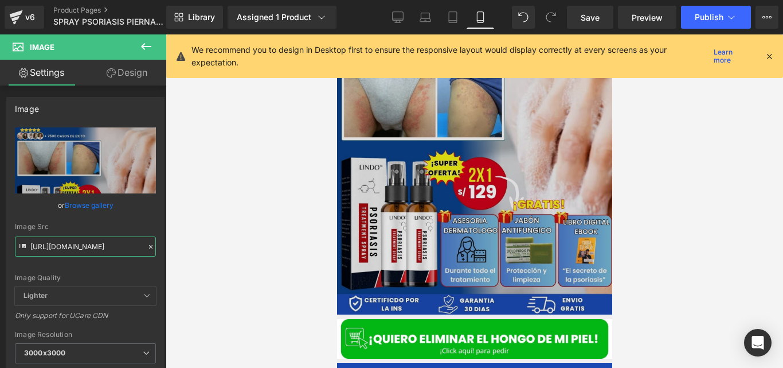
scroll to position [130, 0]
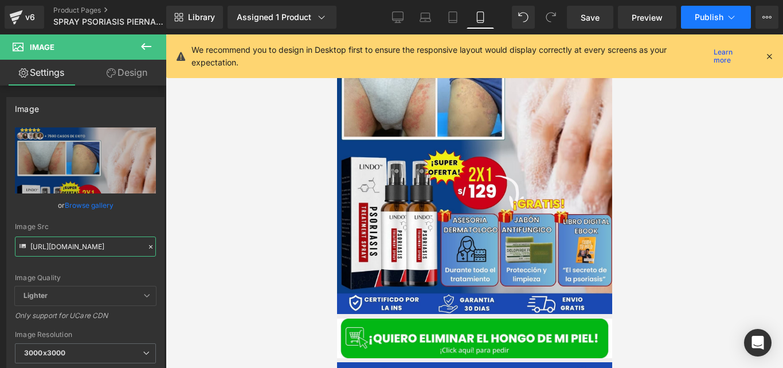
type input "https://cdn.shopify.com/s/files/1/0714/8539/1005/files/LANDING_PAGES_19_3000x30…"
click at [693, 20] on button "Publish" at bounding box center [716, 17] width 70 height 23
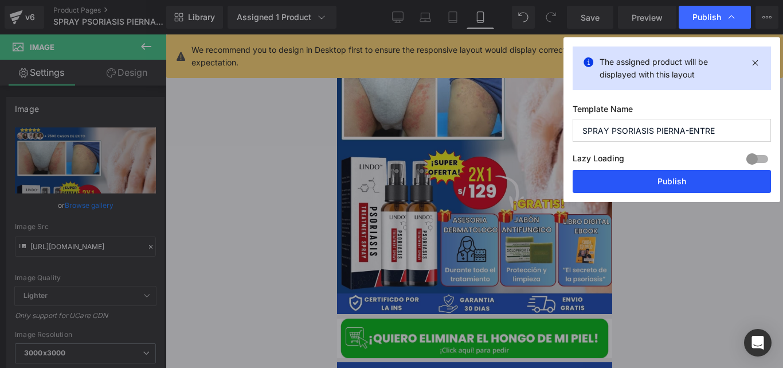
click at [614, 186] on button "Publish" at bounding box center [672, 181] width 198 height 23
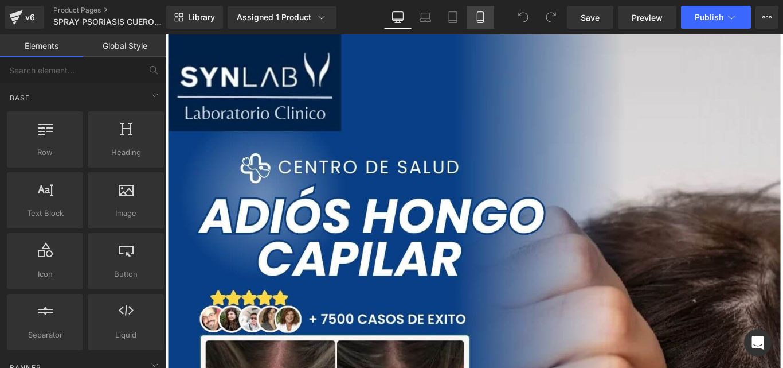
click at [472, 16] on link "Mobile" at bounding box center [481, 17] width 28 height 23
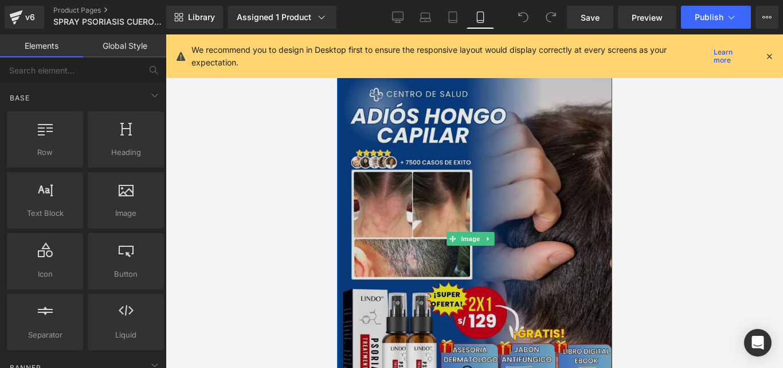
click at [463, 190] on img at bounding box center [474, 238] width 275 height 409
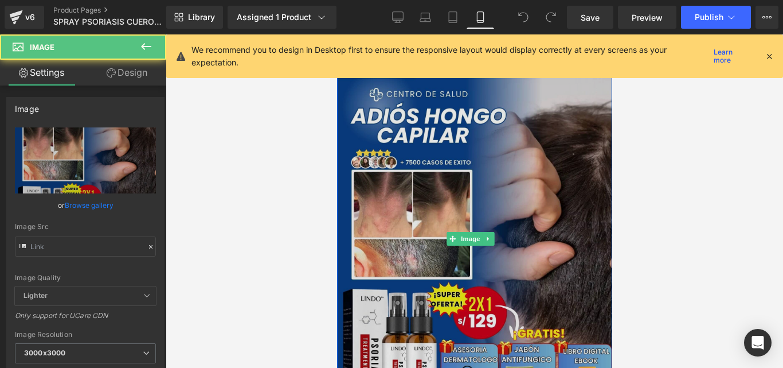
type input "https://cdn.shopify.com/s/files/1/0714/8539/1005/files/LANDING_PAGES_13_1_3000x…"
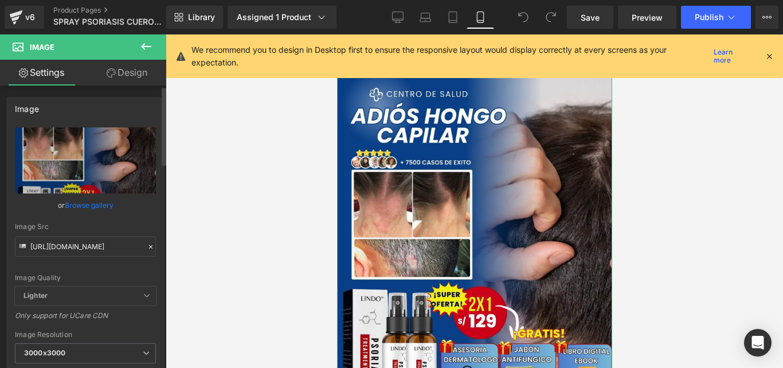
click at [147, 248] on icon at bounding box center [151, 247] width 8 height 8
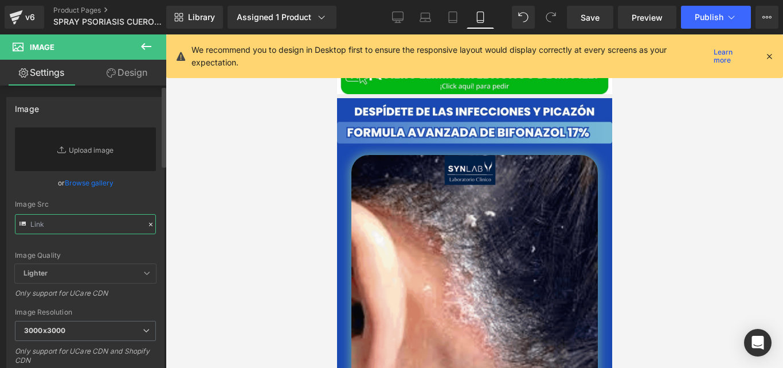
click at [114, 227] on input "text" at bounding box center [85, 224] width 141 height 20
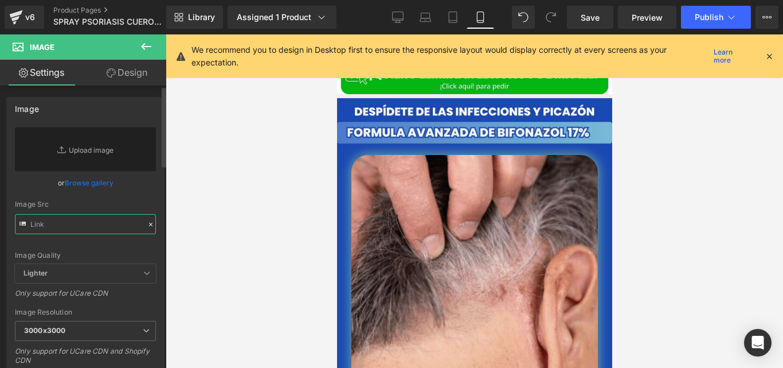
paste input "https://cdn.shopify.com/s/files/1/0714/8539/1005/files/LANDING_PAGES_20_1.jpg?v…"
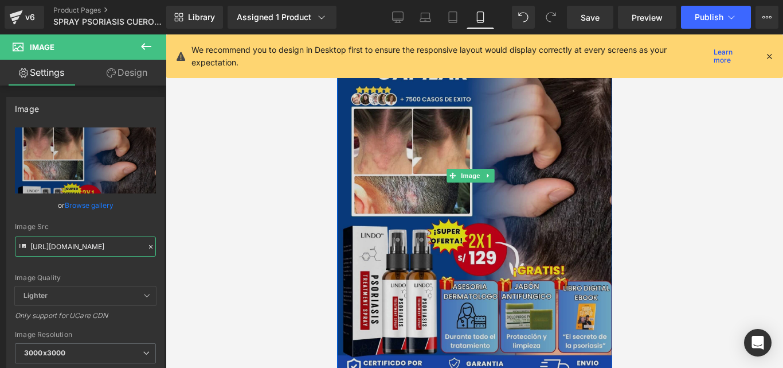
scroll to position [68, 0]
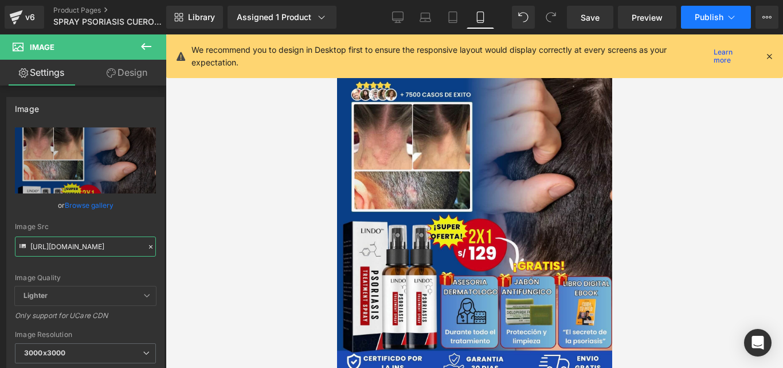
type input "https://cdn.shopify.com/s/files/1/0714/8539/1005/files/LANDING_PAGES_20_1_3000x…"
click at [689, 25] on button "Publish" at bounding box center [716, 17] width 70 height 23
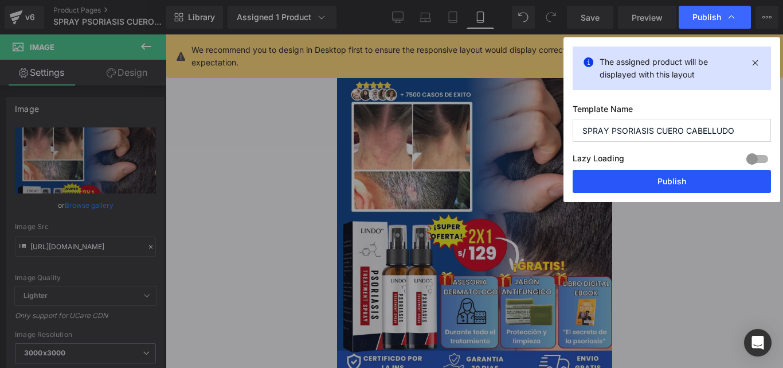
click at [598, 186] on button "Publish" at bounding box center [672, 181] width 198 height 23
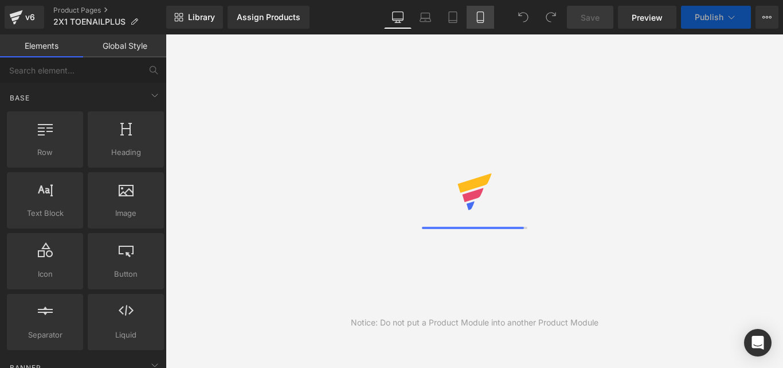
click at [483, 21] on icon at bounding box center [480, 21] width 6 height 0
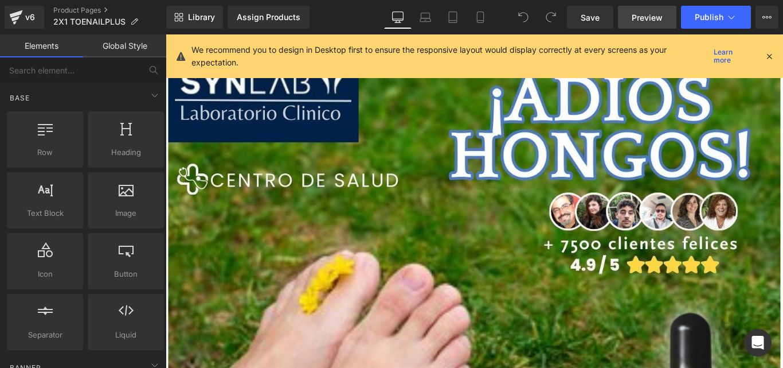
click at [655, 23] on span "Preview" at bounding box center [647, 17] width 31 height 12
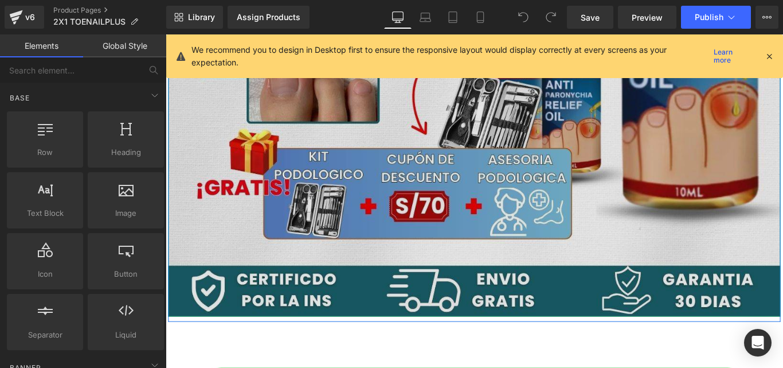
scroll to position [624, 0]
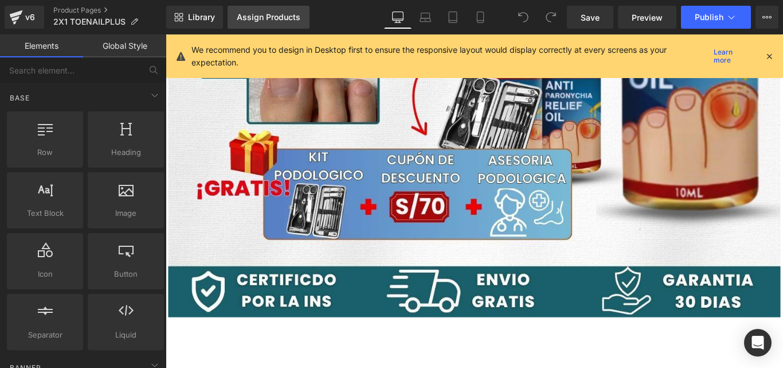
click at [268, 10] on link "Assign Products" at bounding box center [269, 17] width 82 height 23
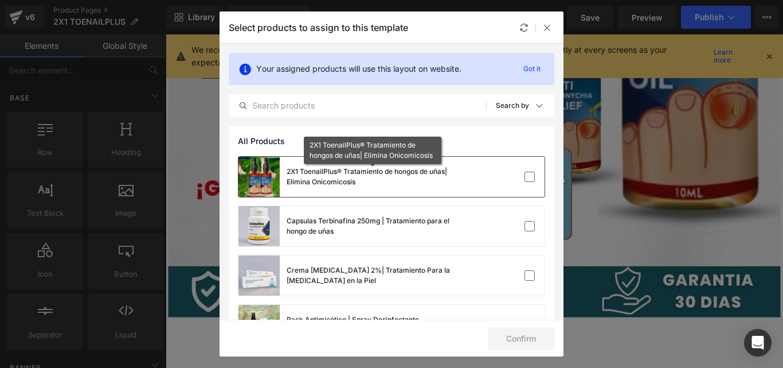
click at [454, 182] on div "2X1 ToenailPlus® Tratamiento de hongos de uñas| Elimina Onicomicosis" at bounding box center [373, 176] width 172 height 21
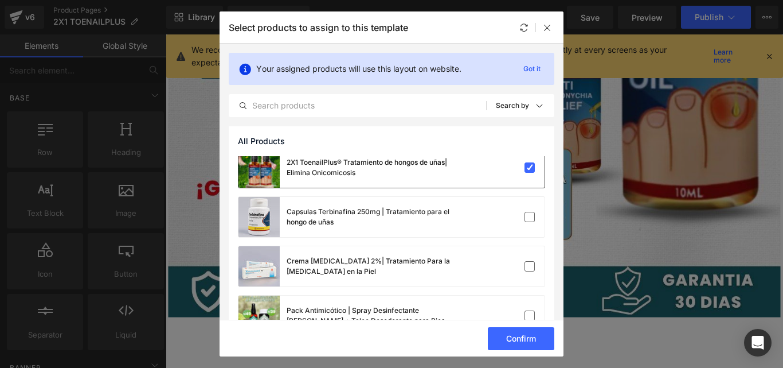
scroll to position [0, 0]
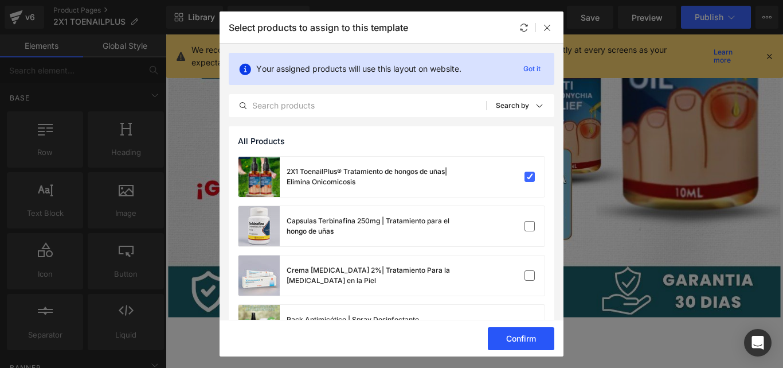
click at [517, 343] on button "Confirm" at bounding box center [521, 338] width 67 height 23
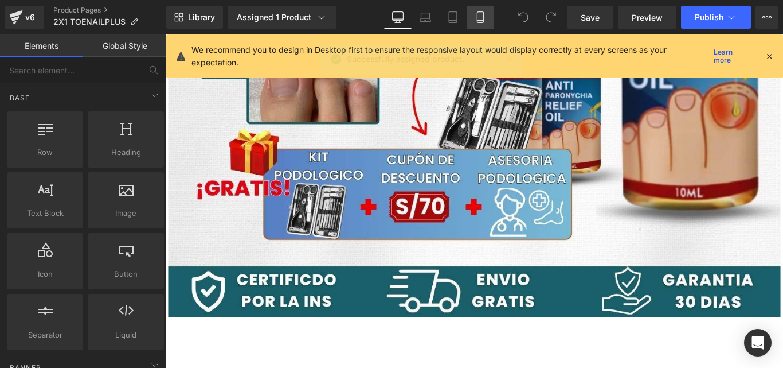
click at [474, 25] on link "Mobile" at bounding box center [481, 17] width 28 height 23
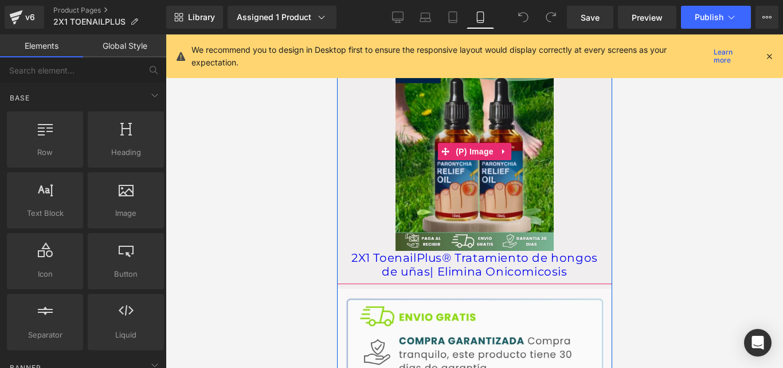
scroll to position [1362, 0]
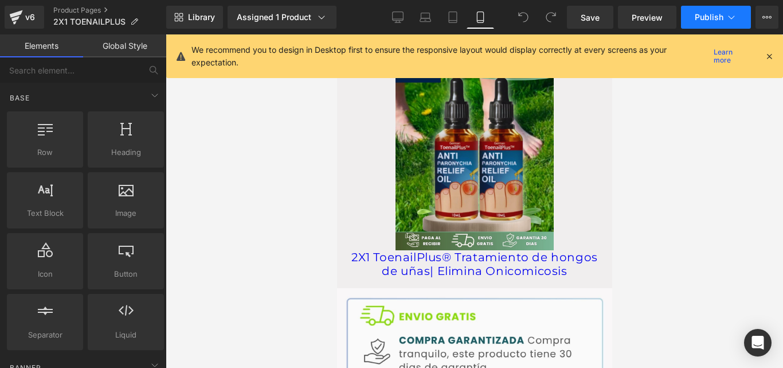
click at [699, 21] on span "Publish" at bounding box center [709, 17] width 29 height 9
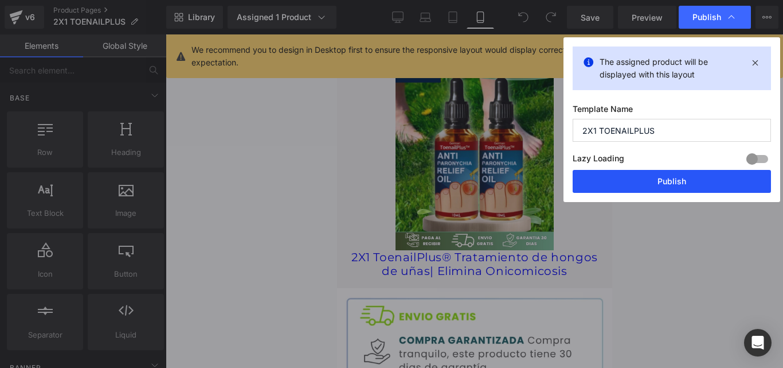
drag, startPoint x: 604, startPoint y: 182, endPoint x: 194, endPoint y: 131, distance: 413.0
click at [604, 182] on button "Publish" at bounding box center [672, 181] width 198 height 23
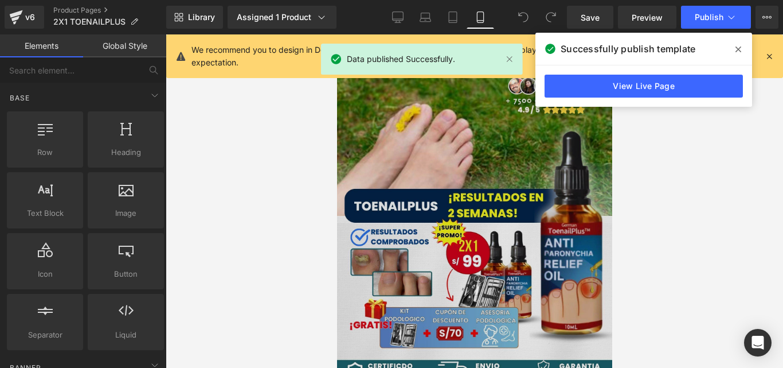
scroll to position [44, 0]
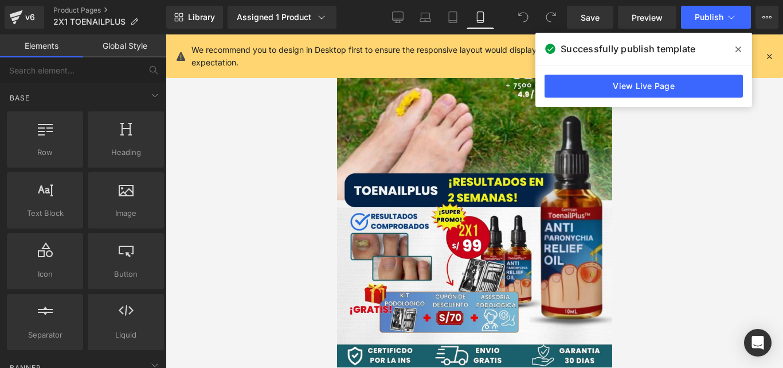
click at [737, 52] on icon at bounding box center [739, 49] width 6 height 9
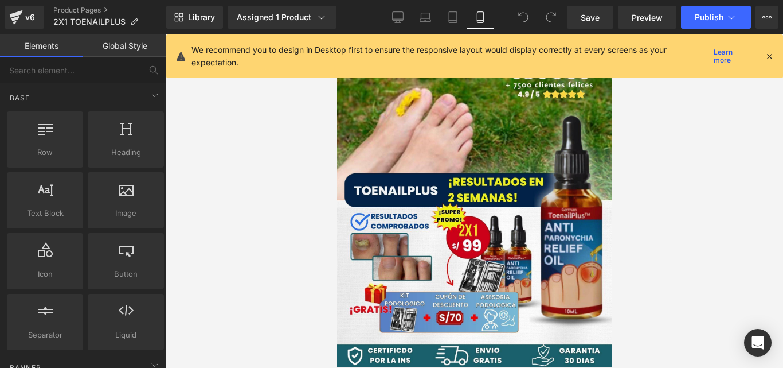
click at [773, 59] on icon at bounding box center [769, 56] width 10 height 10
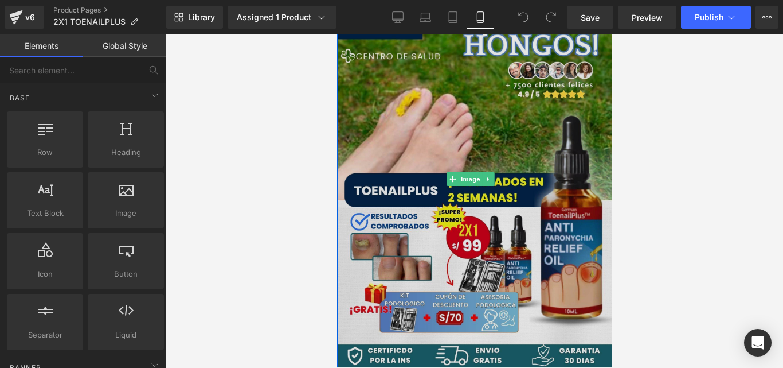
click at [493, 154] on img at bounding box center [474, 179] width 275 height 376
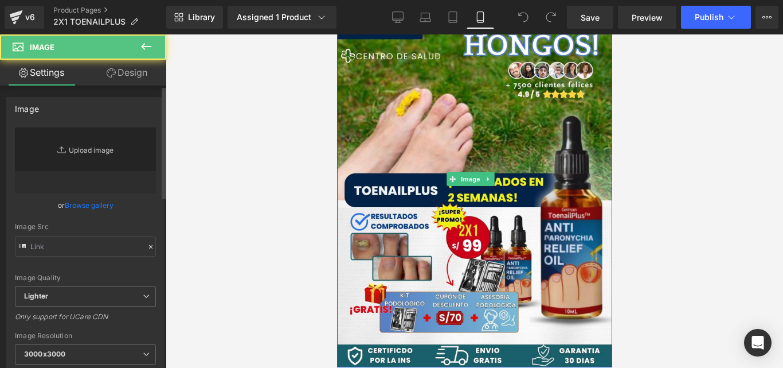
type input "[URL][DOMAIN_NAME]"
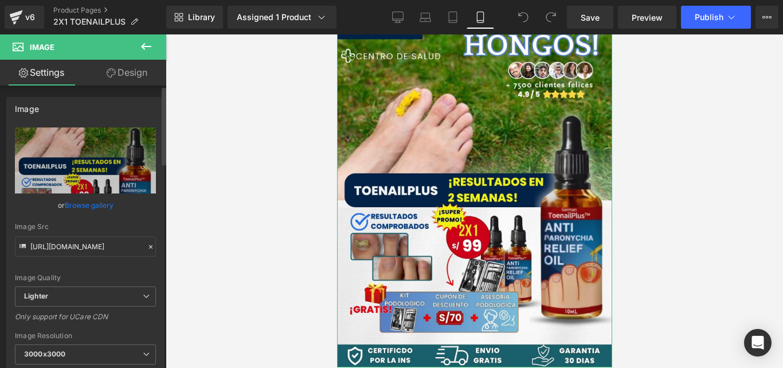
click at [147, 245] on icon at bounding box center [151, 247] width 8 height 8
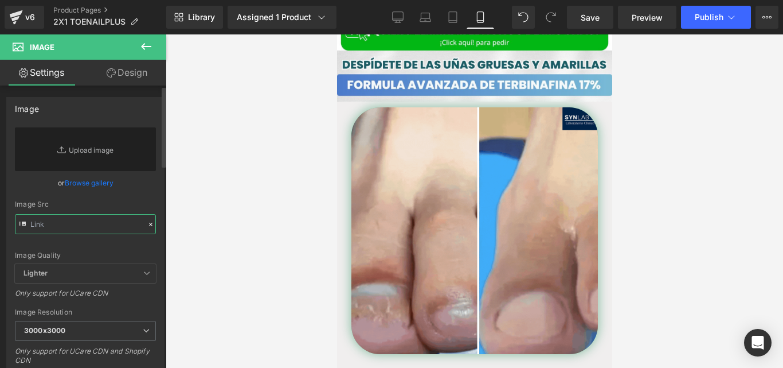
click at [107, 223] on input "text" at bounding box center [85, 224] width 141 height 20
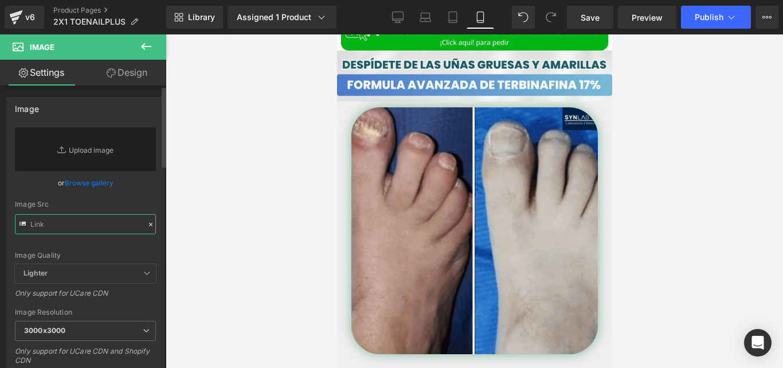
paste input "[URL][DOMAIN_NAME]"
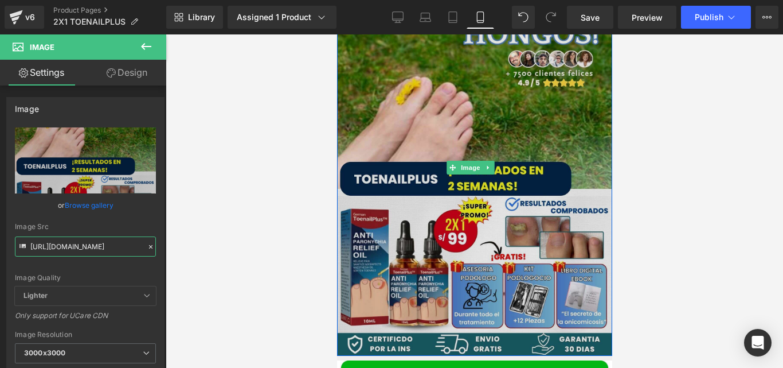
scroll to position [79, 0]
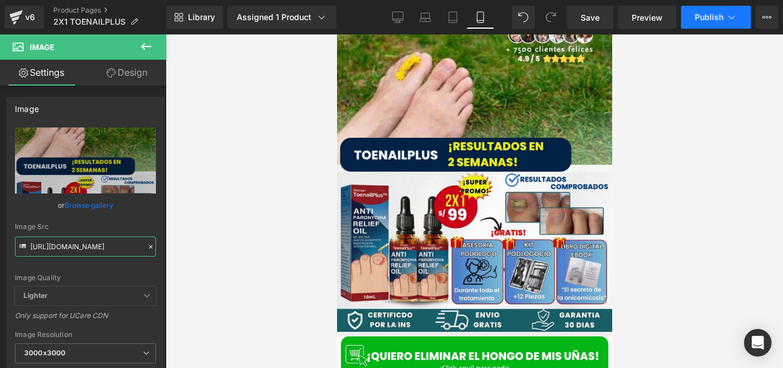
type input "[URL][DOMAIN_NAME]"
click at [700, 25] on button "Publish" at bounding box center [716, 17] width 70 height 23
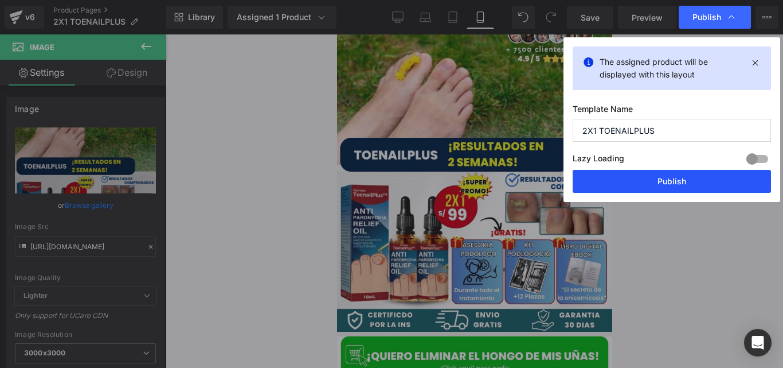
click at [611, 185] on button "Publish" at bounding box center [672, 181] width 198 height 23
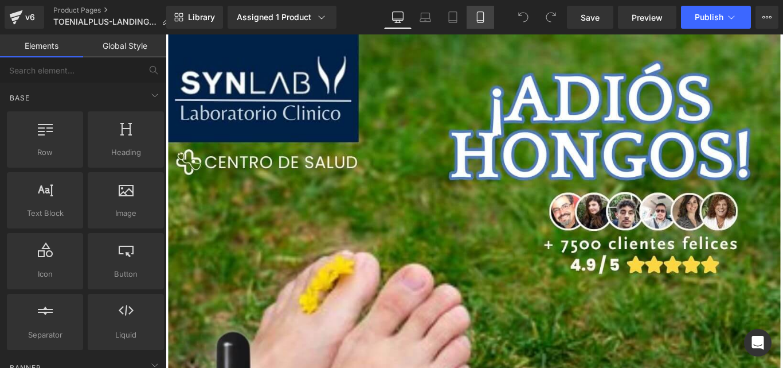
click at [485, 20] on icon at bounding box center [480, 16] width 11 height 11
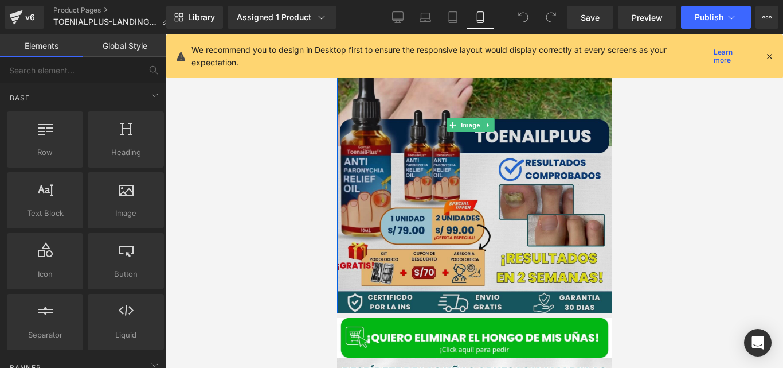
scroll to position [105, 0]
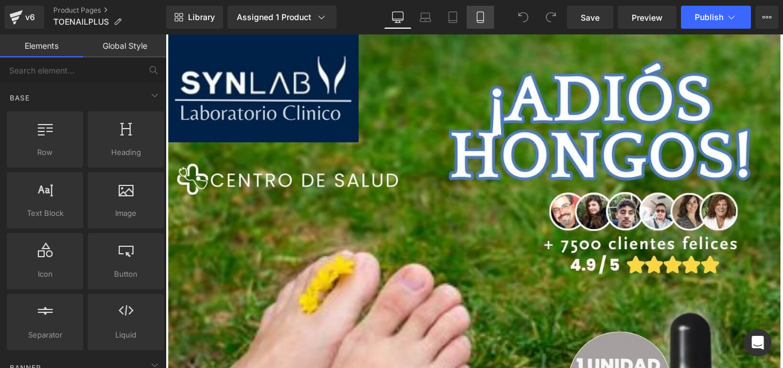
click at [479, 21] on icon at bounding box center [480, 16] width 11 height 11
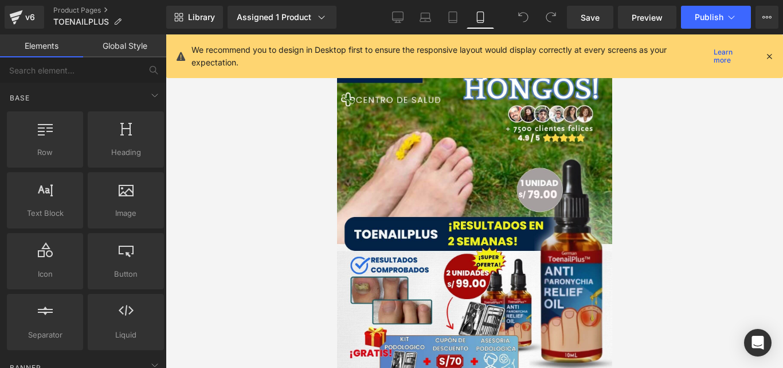
click at [765, 56] on icon at bounding box center [769, 56] width 10 height 10
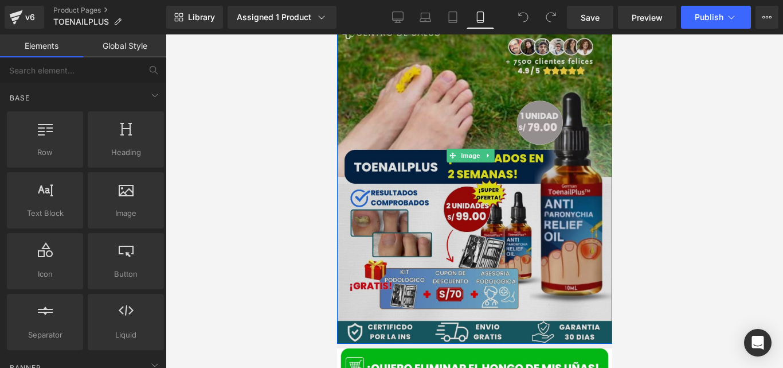
scroll to position [68, 0]
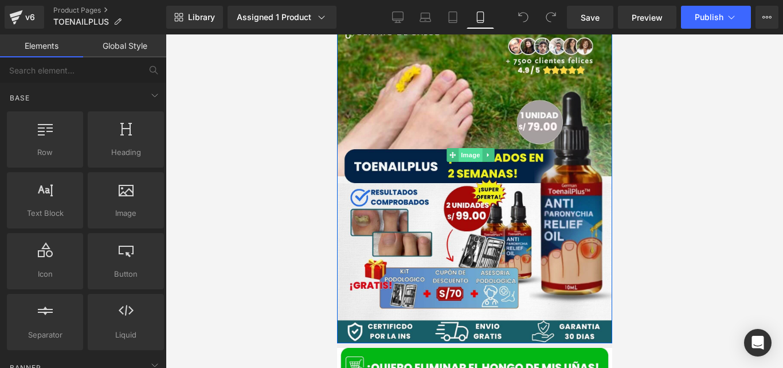
click at [466, 148] on span "Image" at bounding box center [470, 155] width 24 height 14
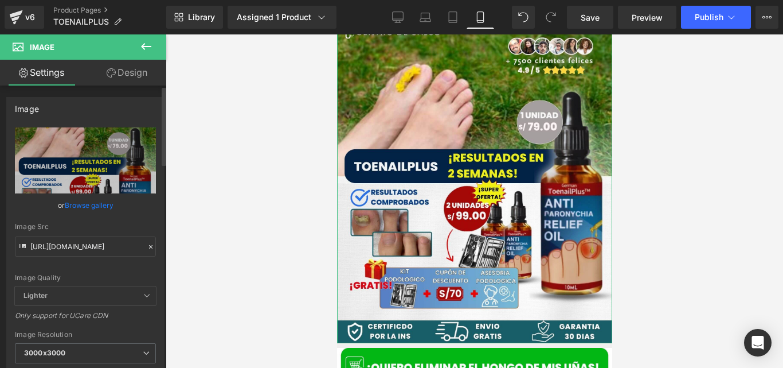
click at [147, 243] on icon at bounding box center [151, 247] width 8 height 8
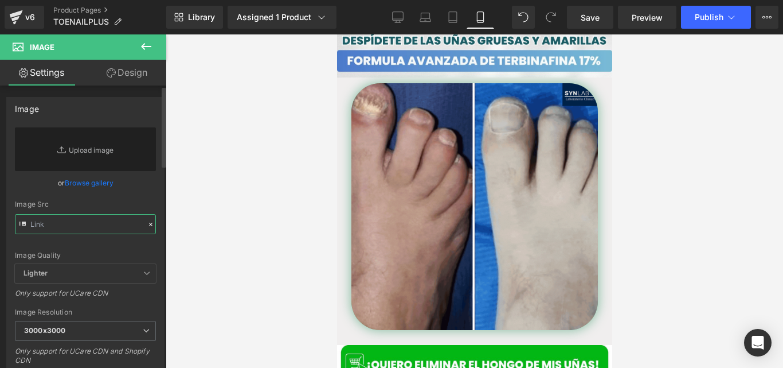
click at [104, 217] on input "text" at bounding box center [85, 224] width 141 height 20
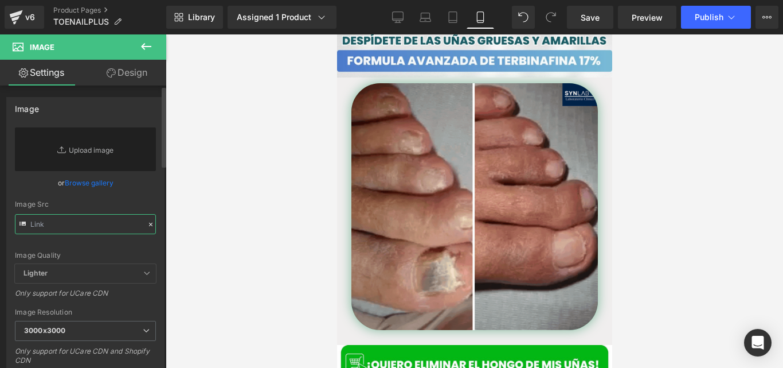
paste input "[URL][DOMAIN_NAME]"
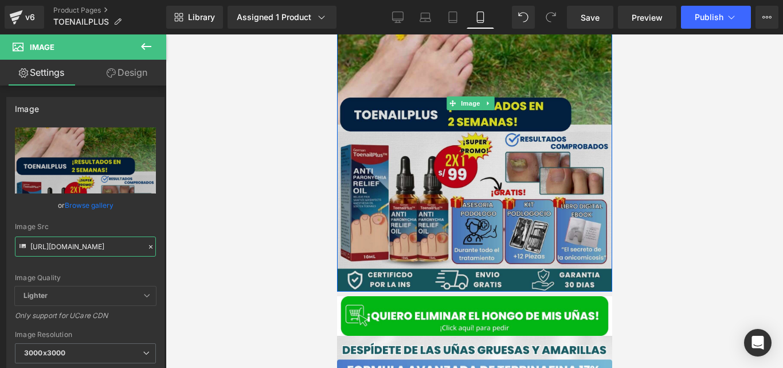
scroll to position [125, 0]
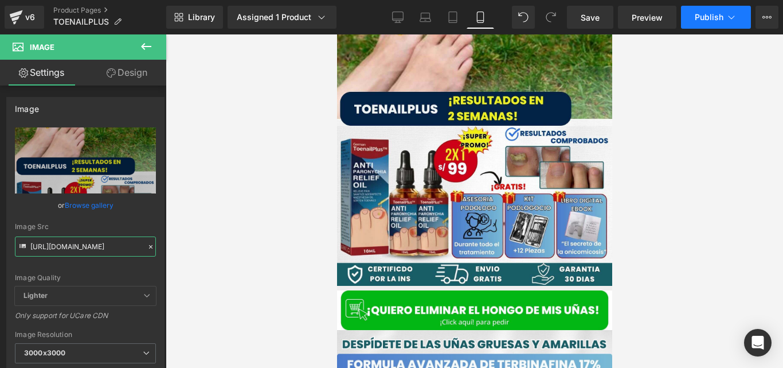
type input "[URL][DOMAIN_NAME]"
click at [701, 21] on span "Publish" at bounding box center [709, 17] width 29 height 9
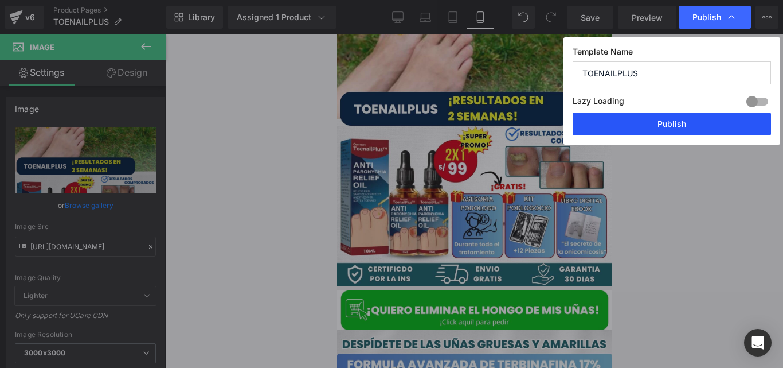
drag, startPoint x: 644, startPoint y: 122, endPoint x: 229, endPoint y: 97, distance: 415.8
click at [644, 122] on button "Publish" at bounding box center [672, 123] width 198 height 23
